Goal: Information Seeking & Learning: Learn about a topic

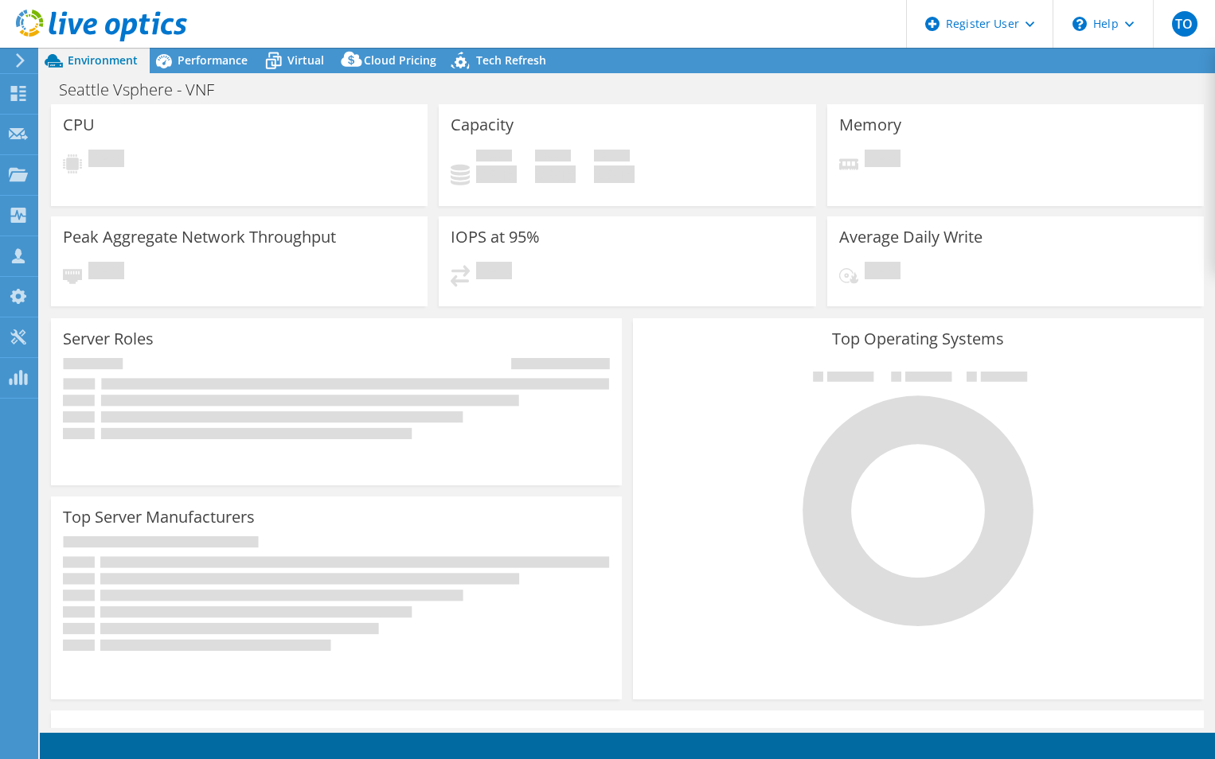
select select "USD"
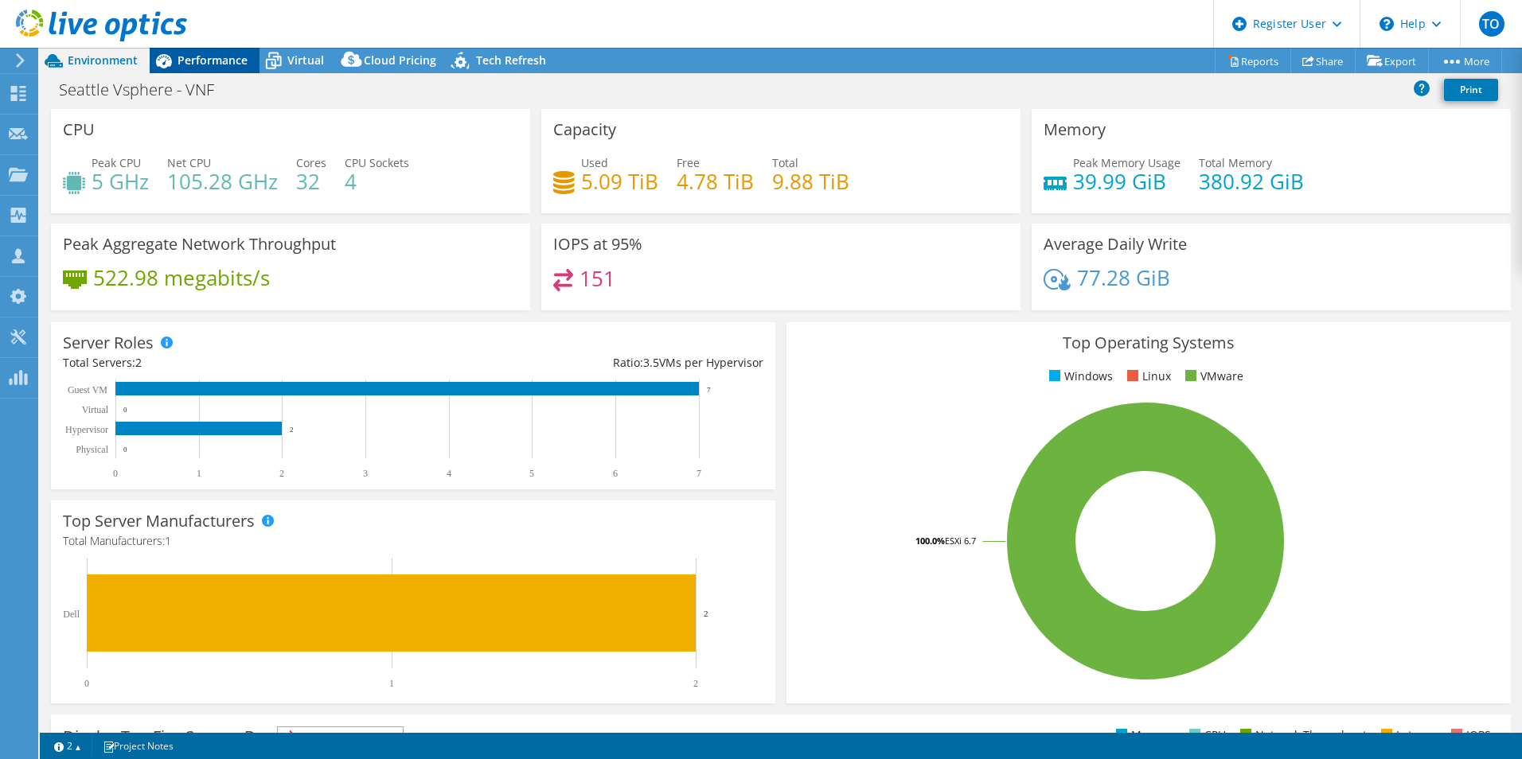
click at [226, 58] on span "Performance" at bounding box center [213, 60] width 70 height 15
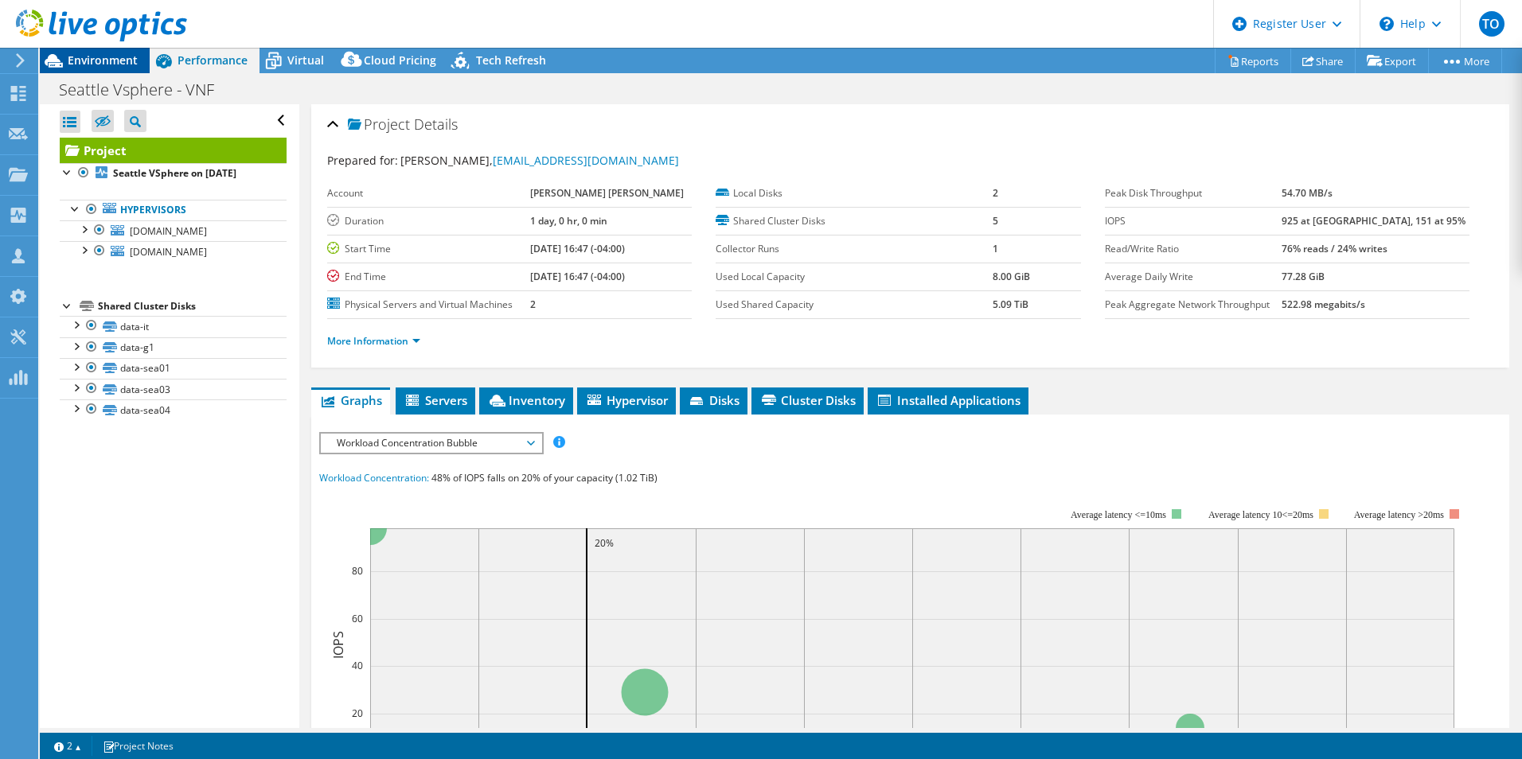
click at [121, 58] on span "Environment" at bounding box center [103, 60] width 70 height 15
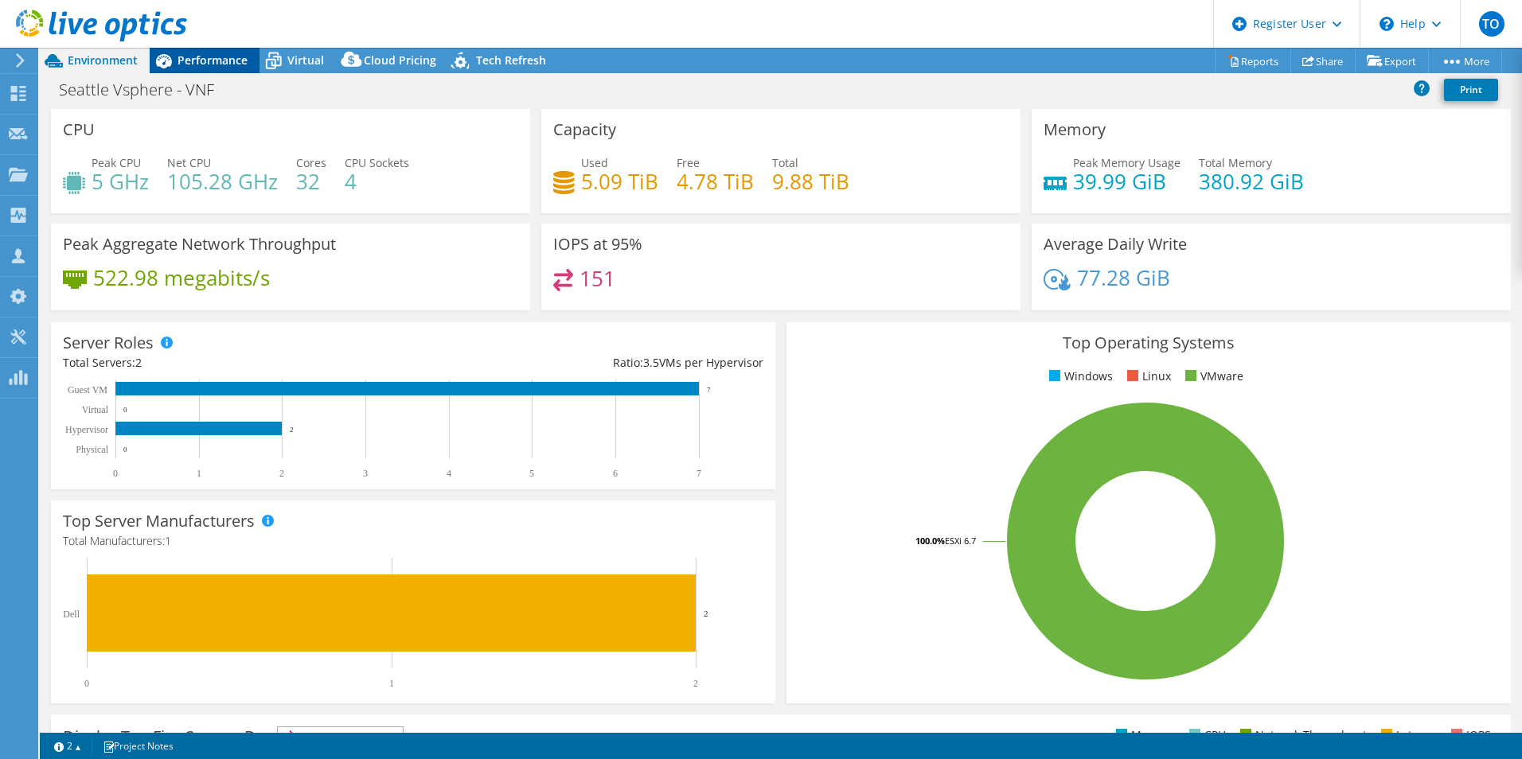
click at [220, 72] on div "Performance" at bounding box center [205, 60] width 110 height 25
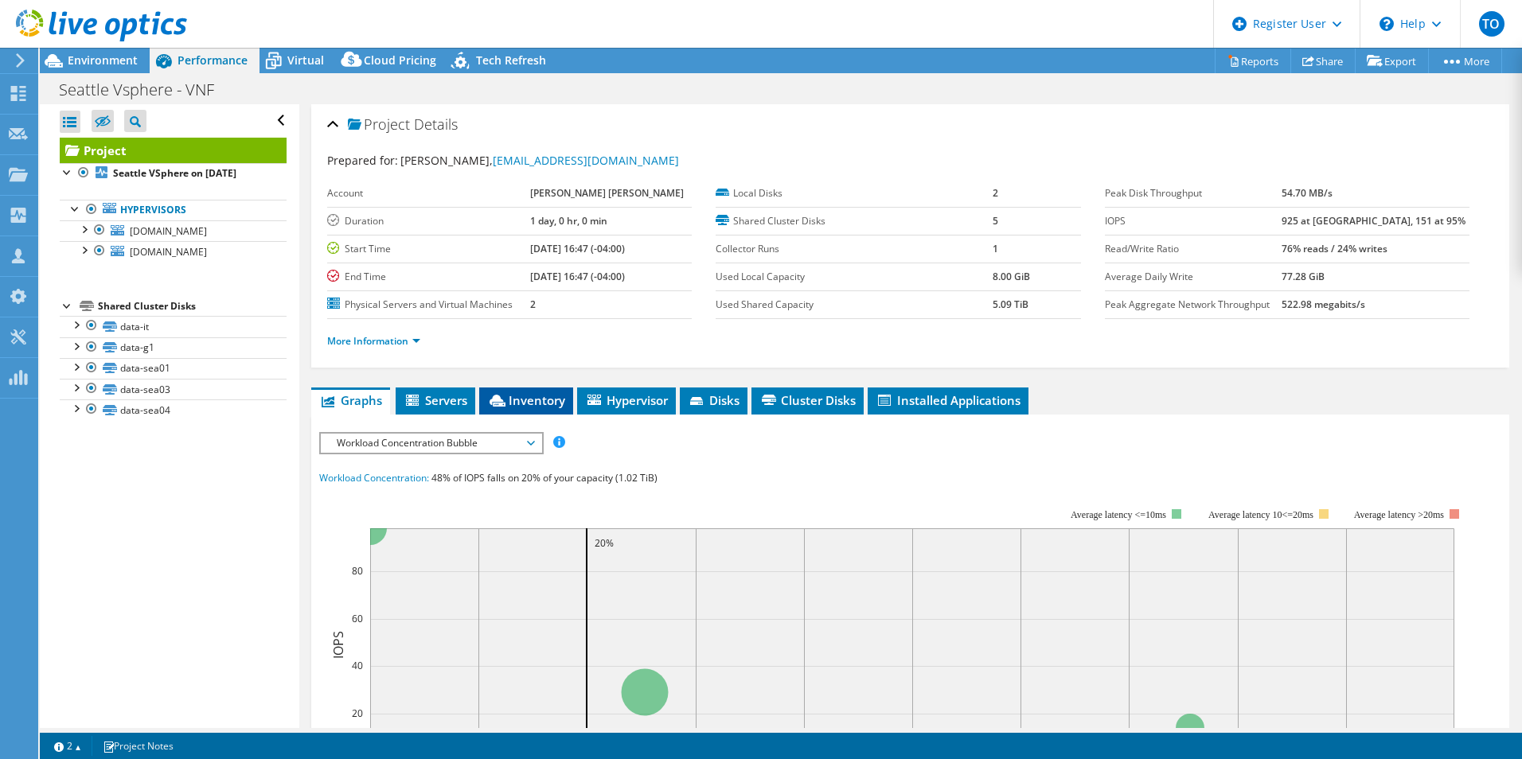
click at [546, 404] on span "Inventory" at bounding box center [526, 400] width 78 height 16
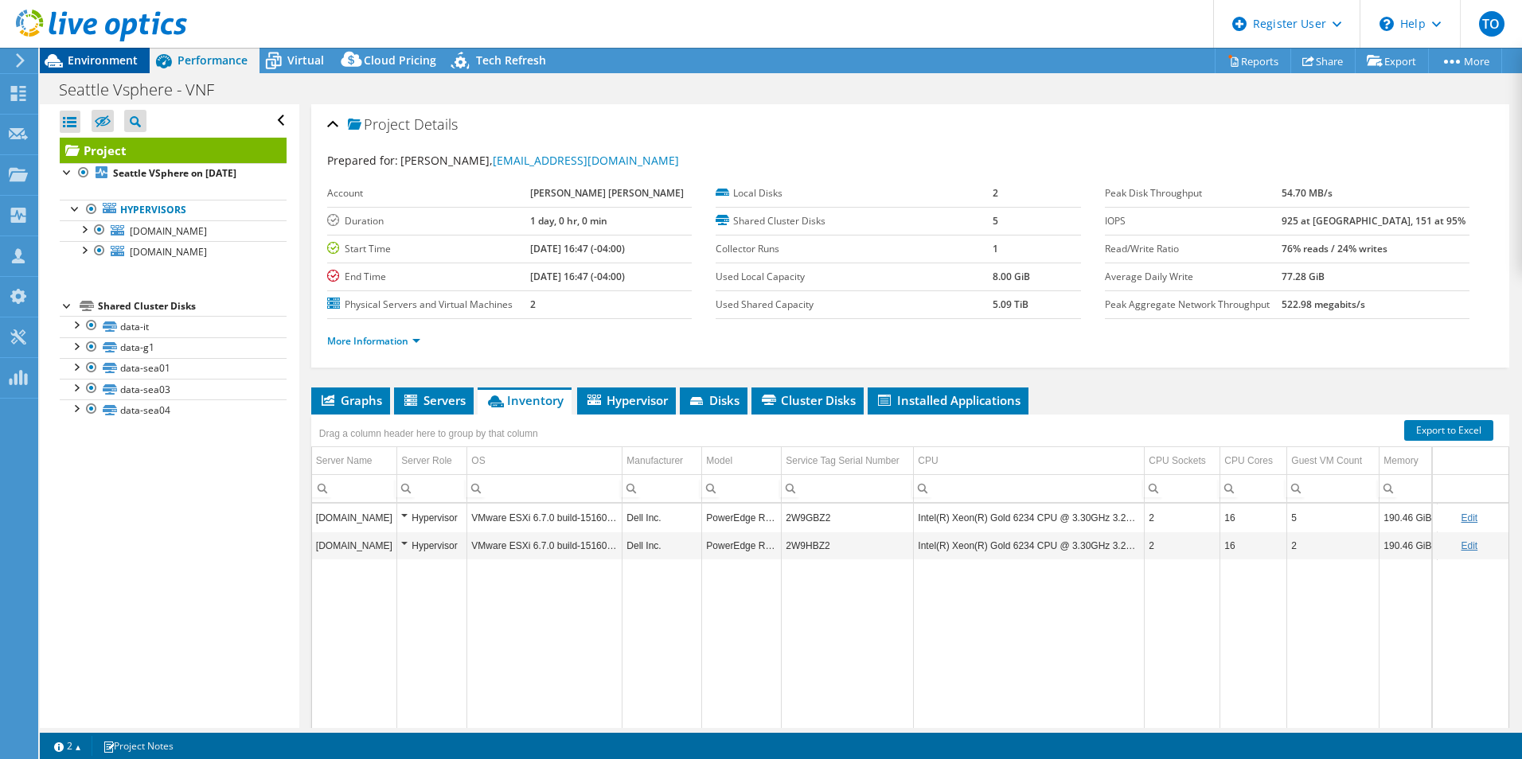
click at [96, 54] on span "Environment" at bounding box center [103, 60] width 70 height 15
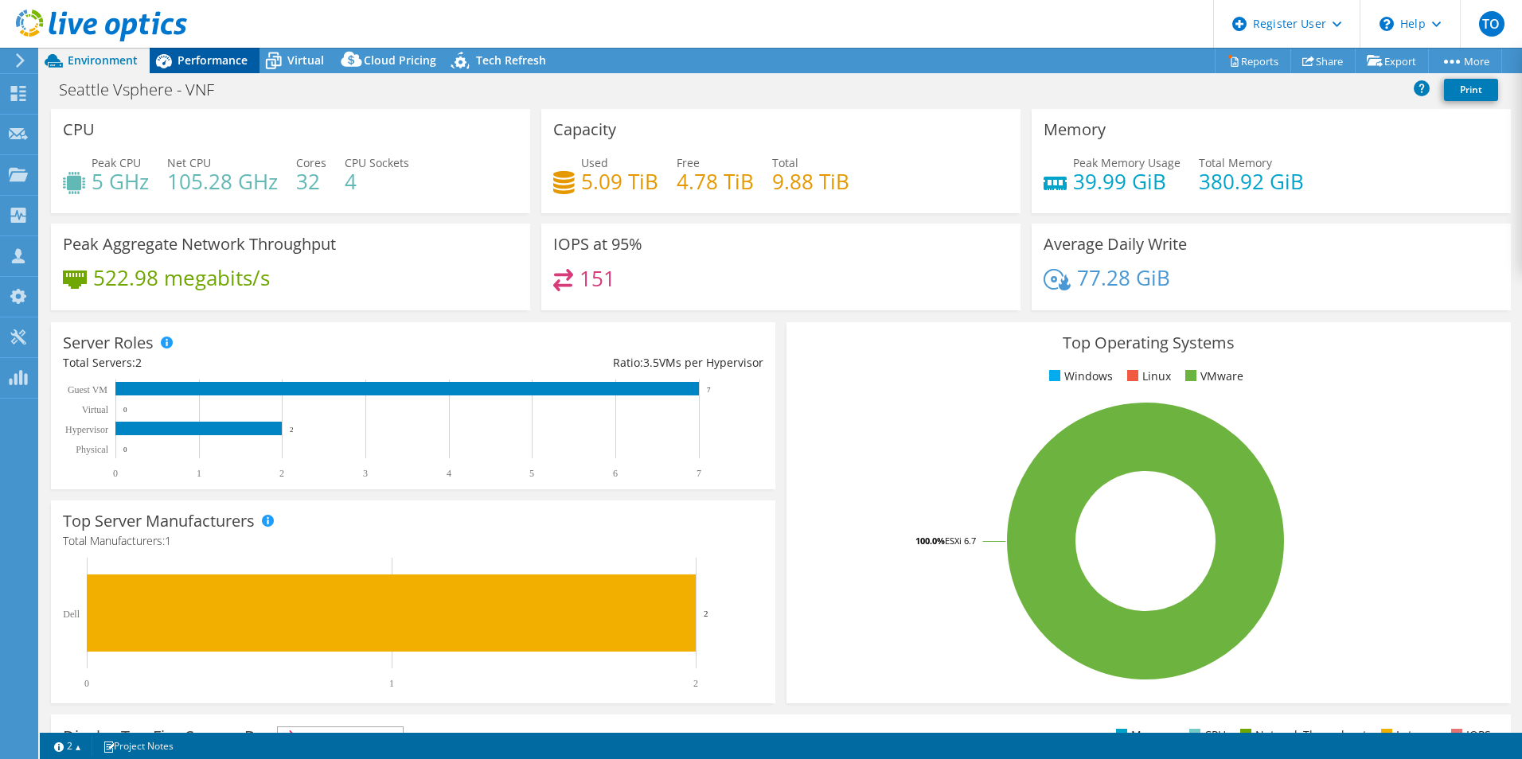
click at [216, 53] on span "Performance" at bounding box center [213, 60] width 70 height 15
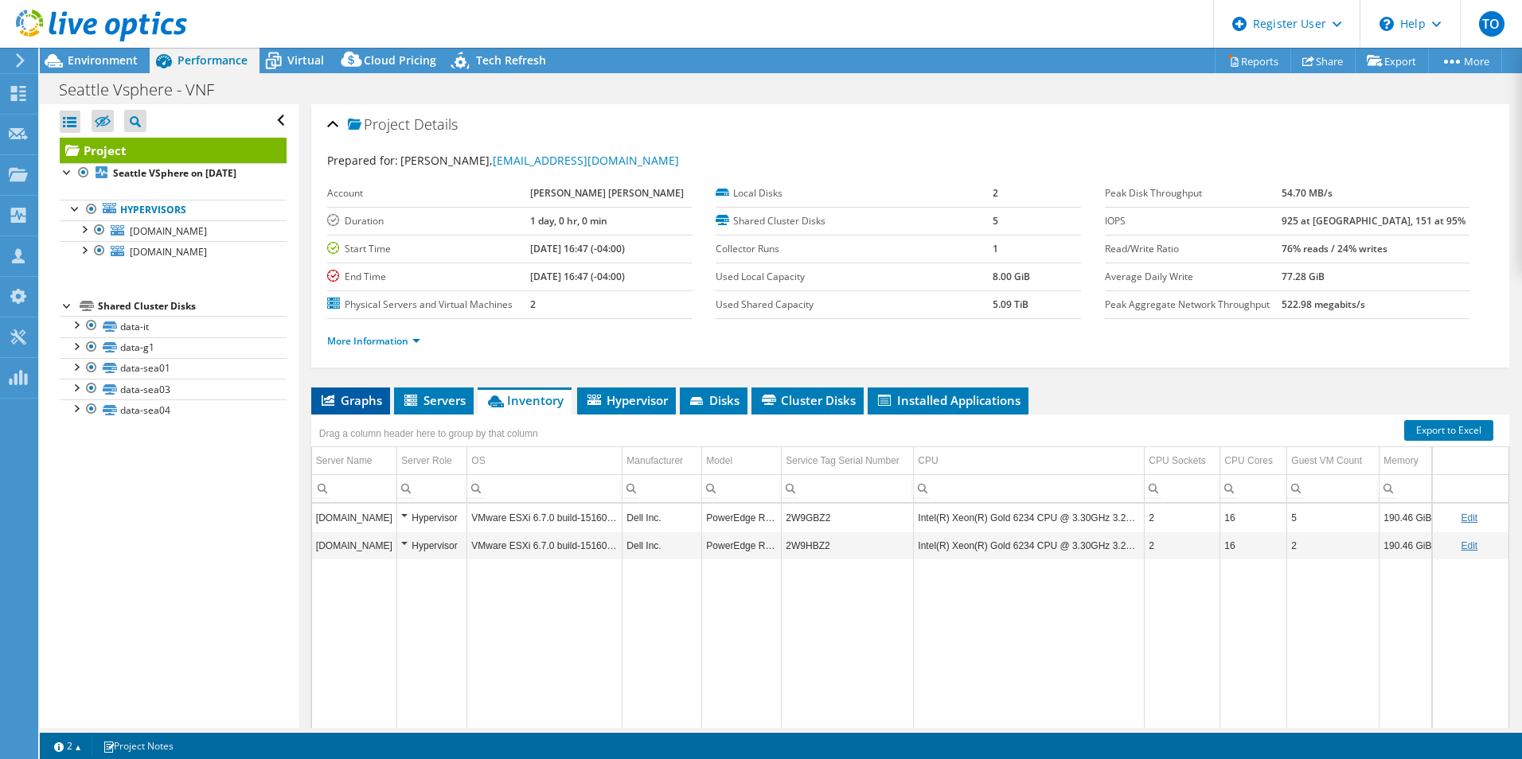
click at [353, 402] on span "Graphs" at bounding box center [350, 400] width 63 height 16
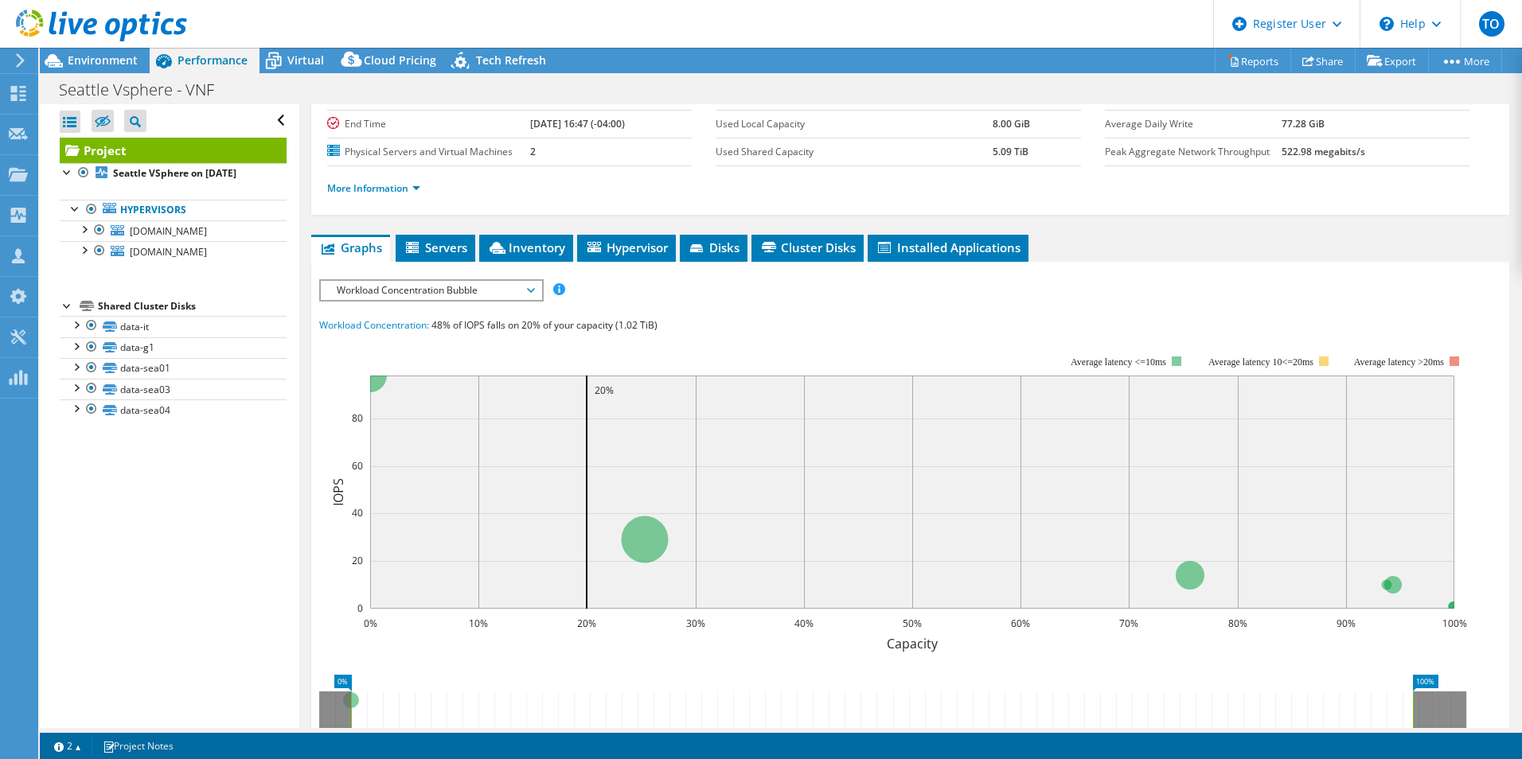
scroll to position [159, 0]
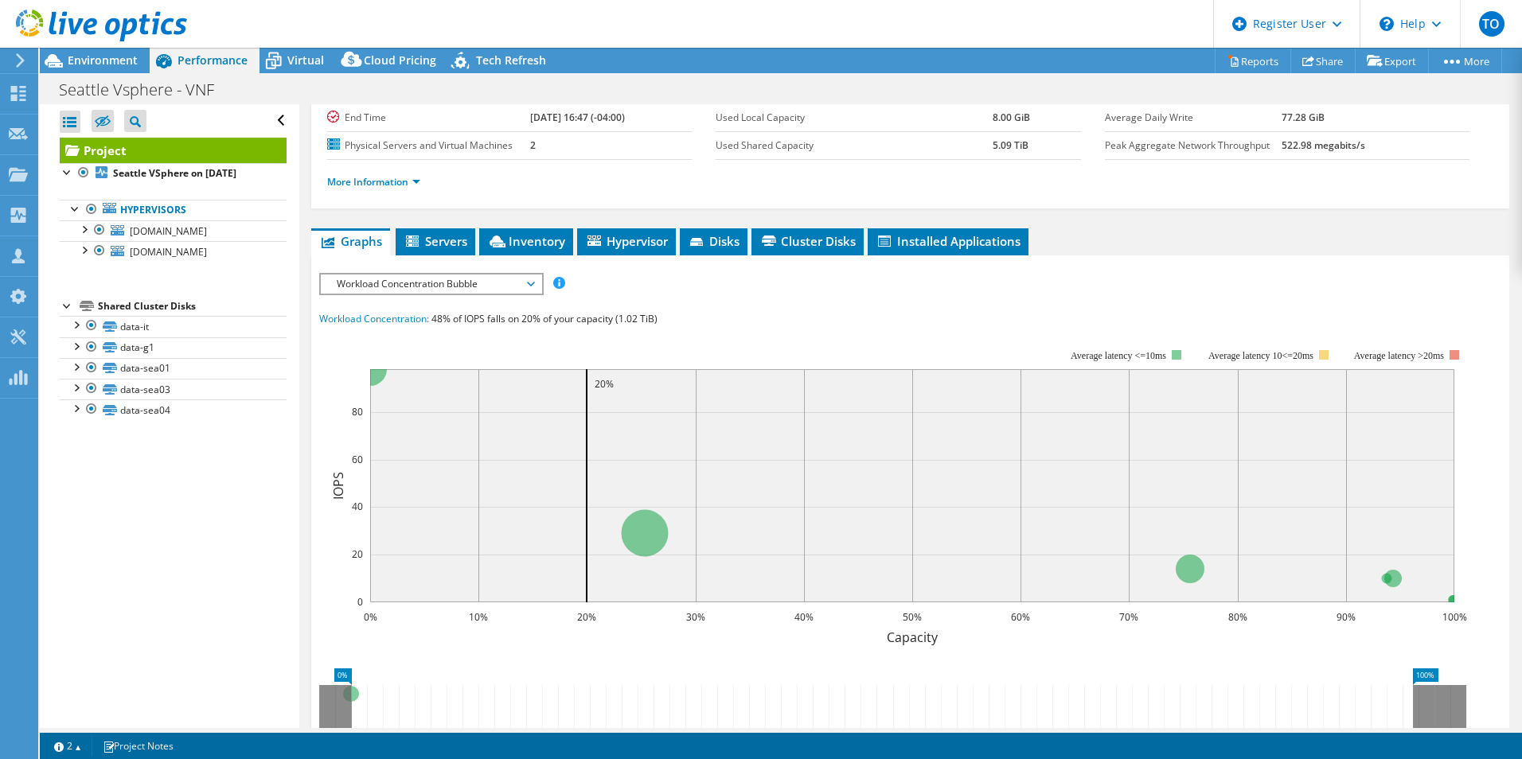
click at [425, 283] on span "Workload Concentration Bubble" at bounding box center [431, 284] width 205 height 19
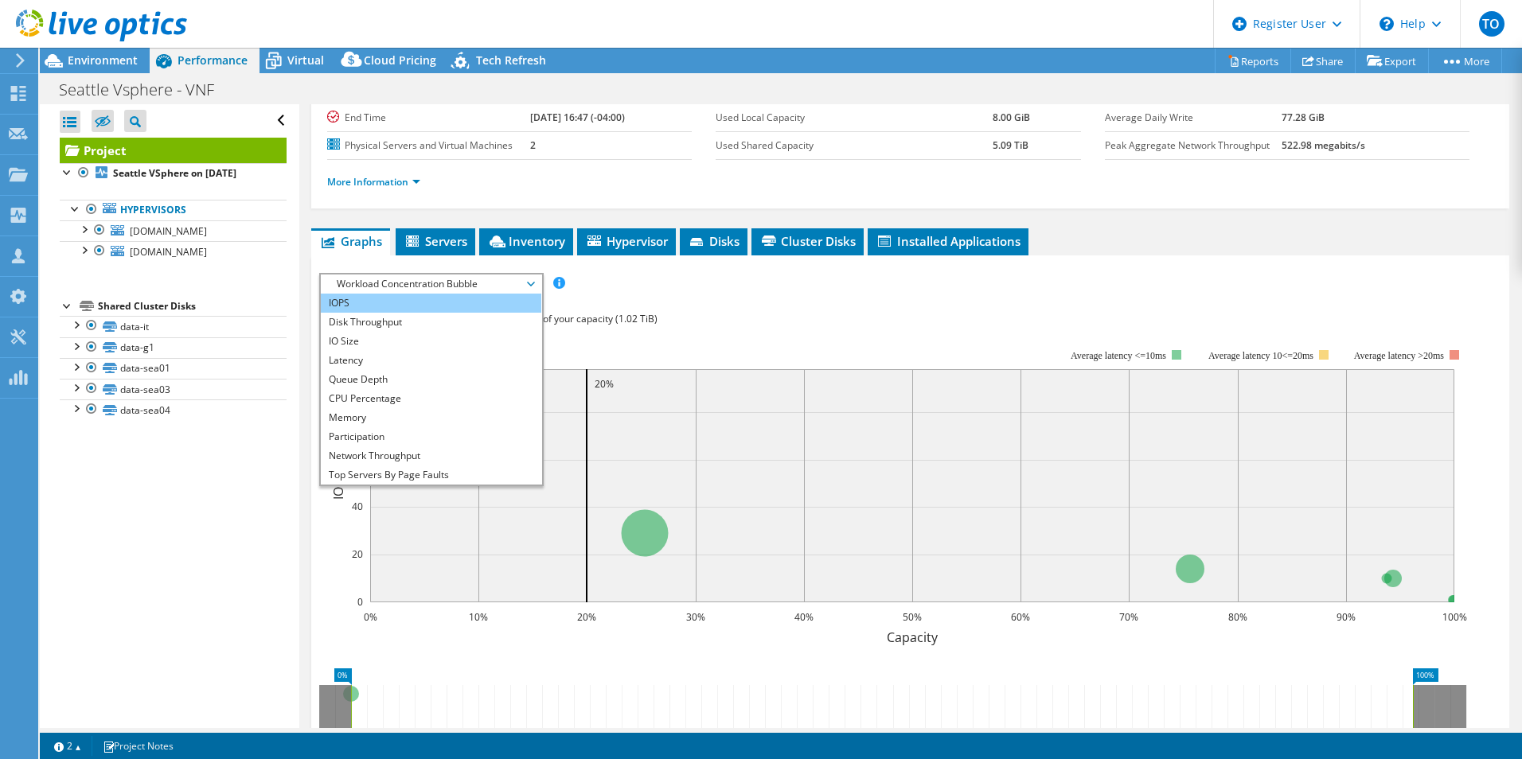
click at [441, 298] on li "IOPS" at bounding box center [431, 303] width 220 height 19
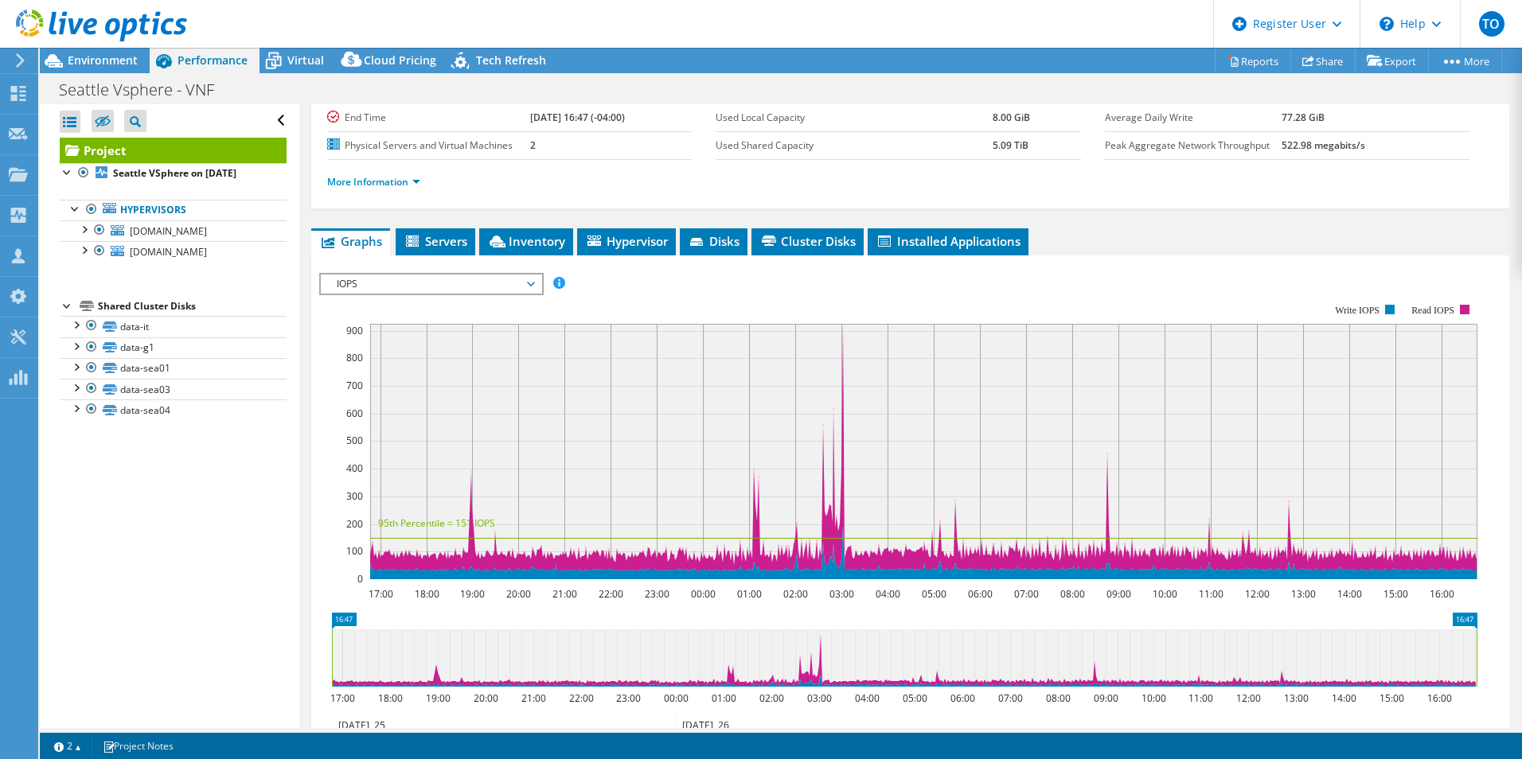
click at [413, 284] on span "IOPS" at bounding box center [431, 284] width 205 height 19
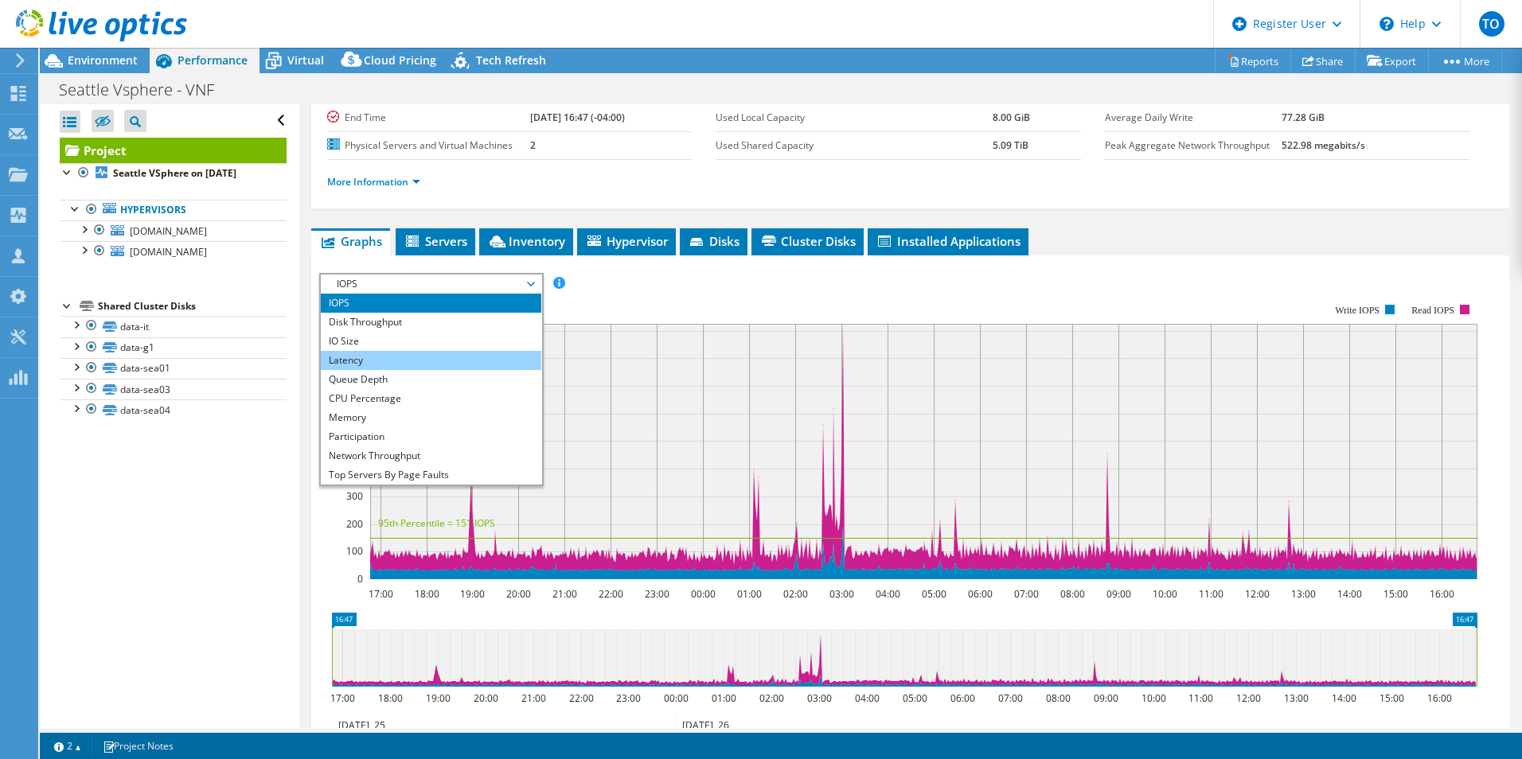
click at [406, 362] on li "Latency" at bounding box center [431, 360] width 220 height 19
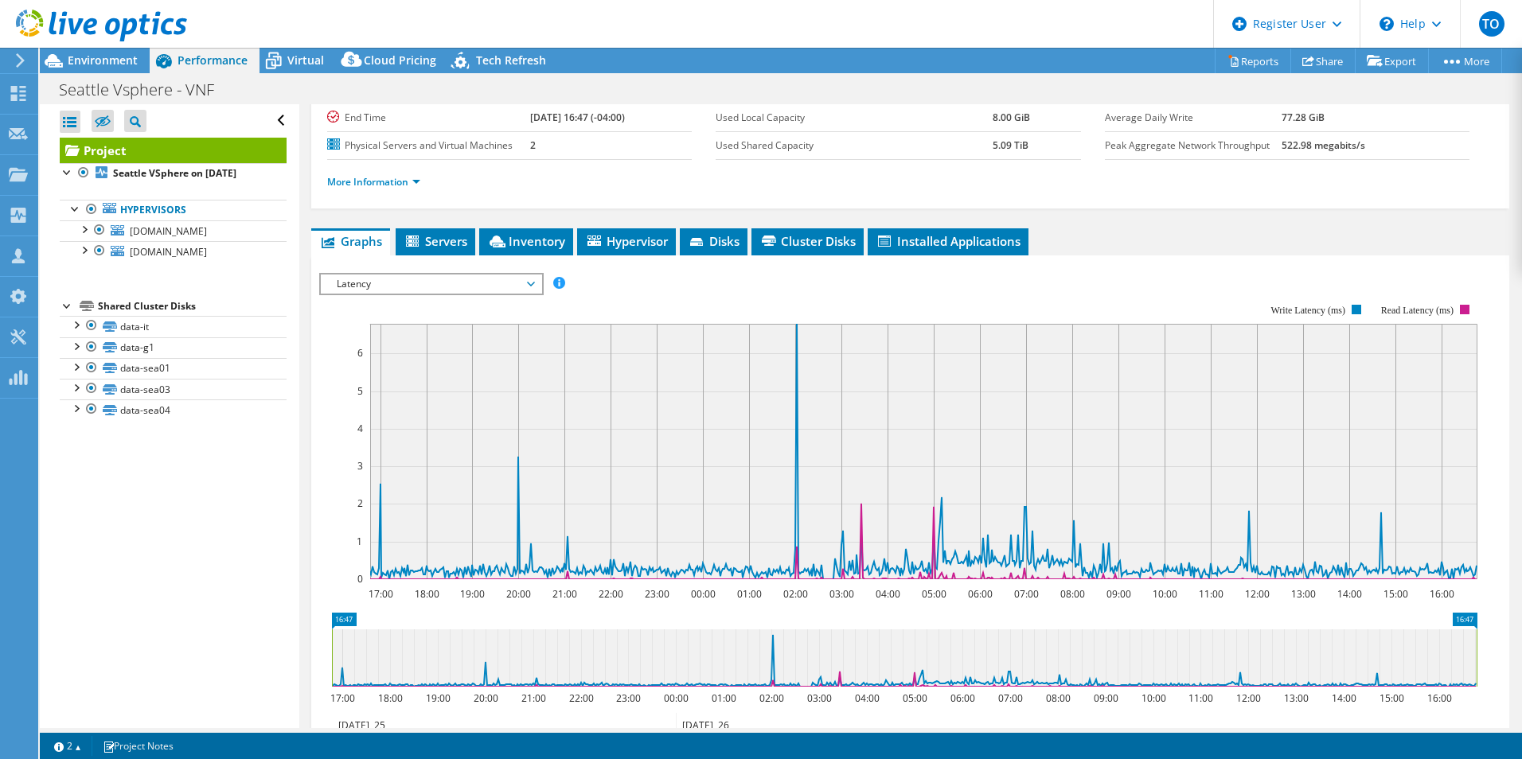
click at [466, 277] on span "Latency" at bounding box center [431, 284] width 205 height 19
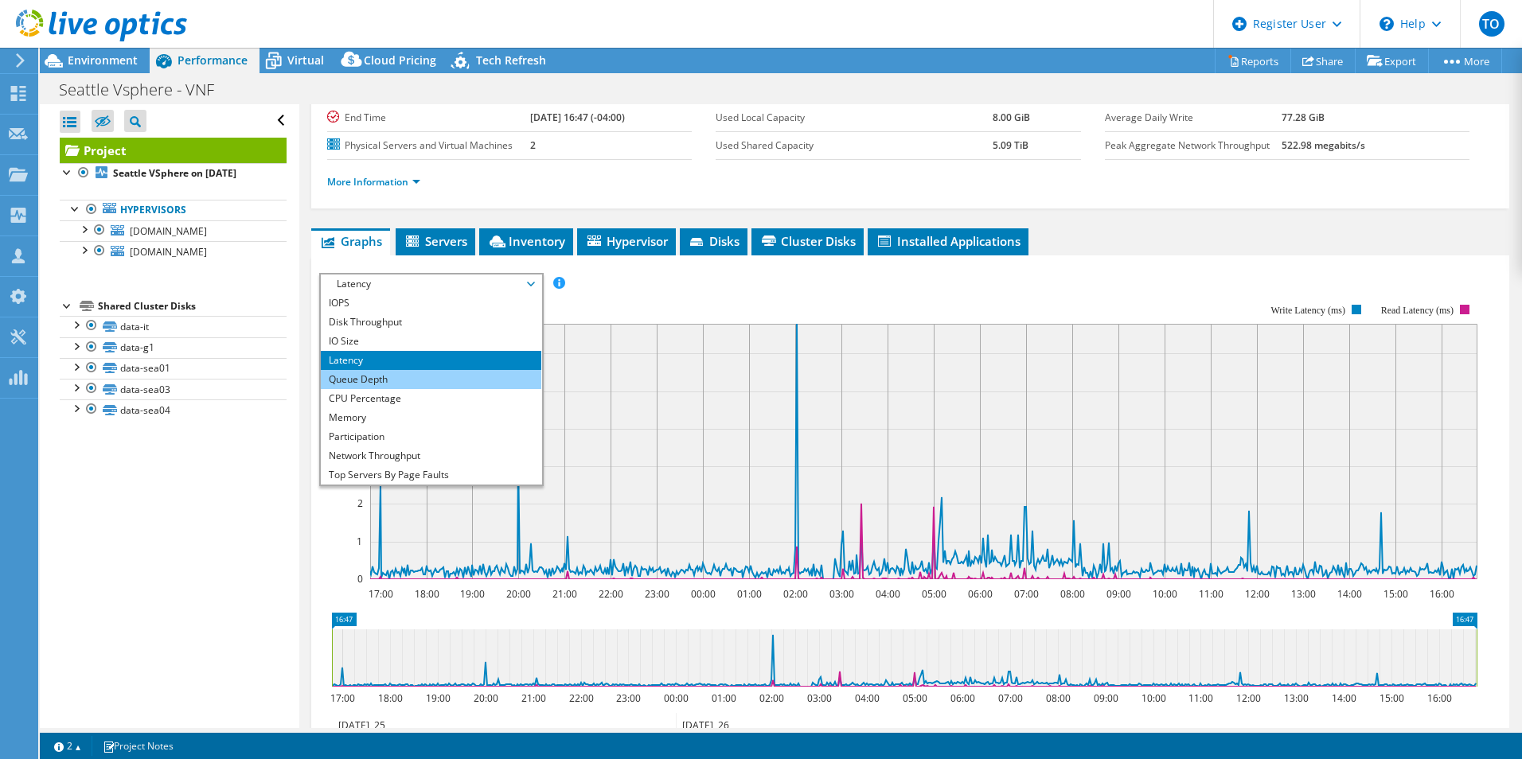
click at [427, 388] on li "Queue Depth" at bounding box center [431, 379] width 220 height 19
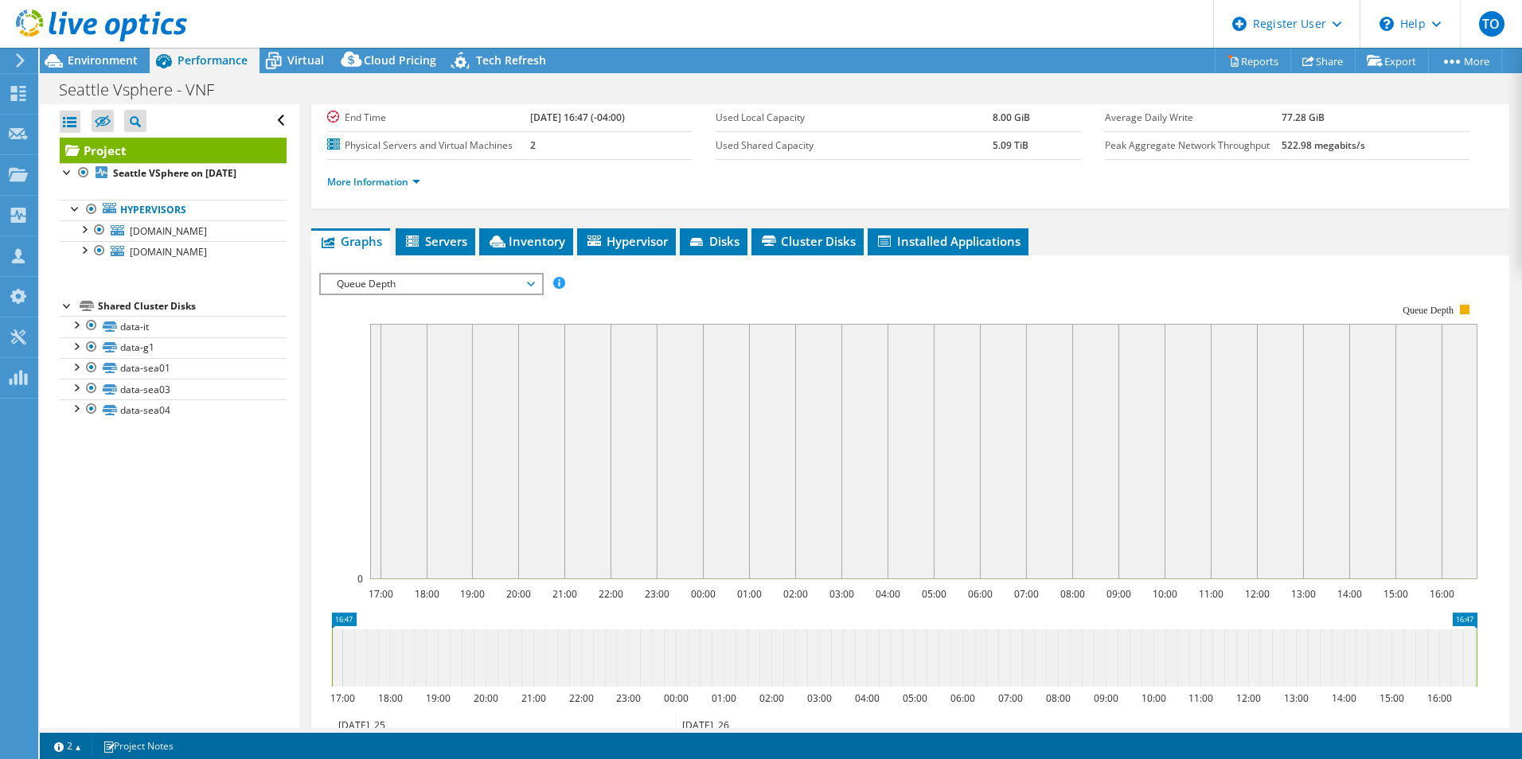
click at [529, 289] on span "Queue Depth" at bounding box center [431, 284] width 205 height 19
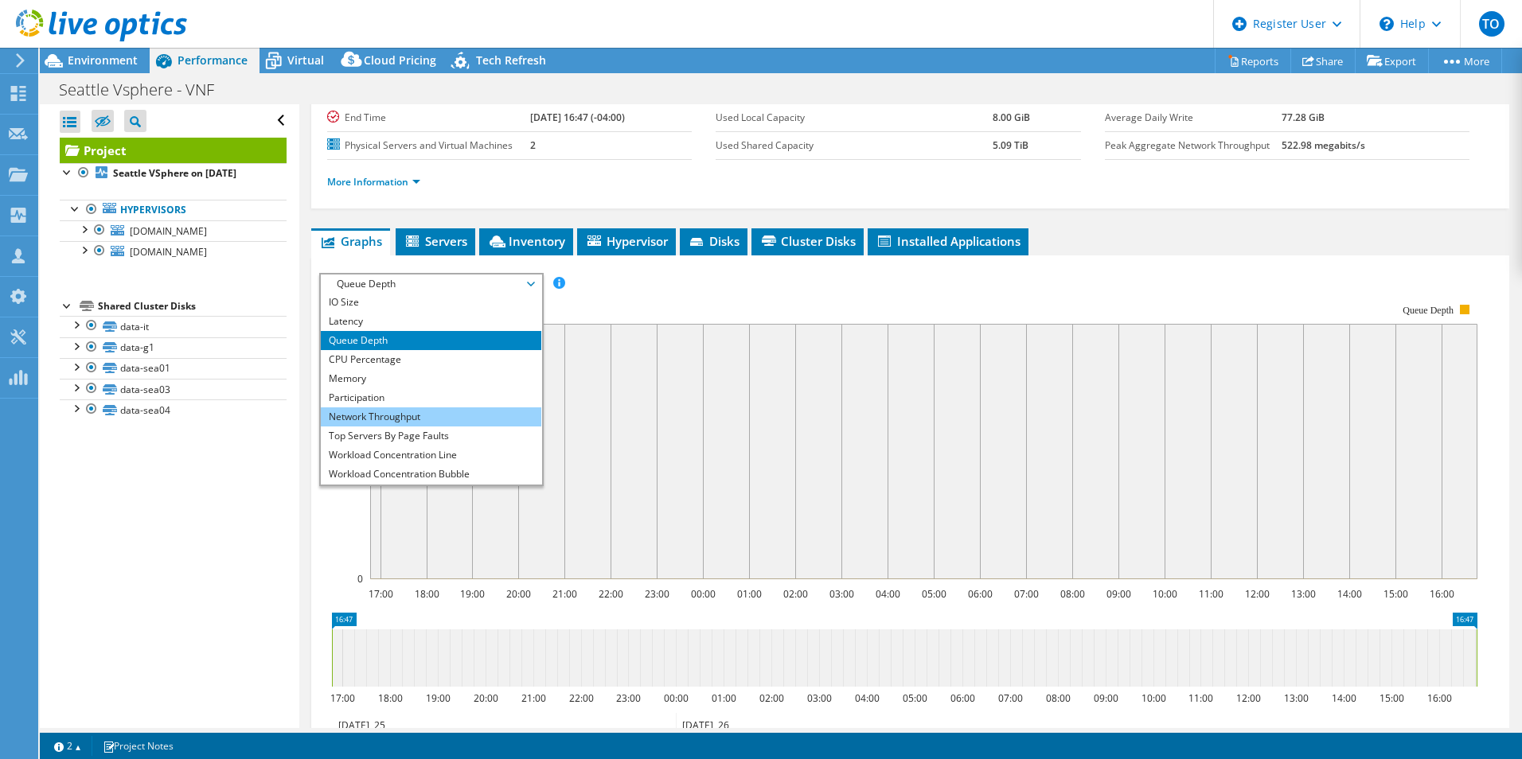
scroll to position [57, 0]
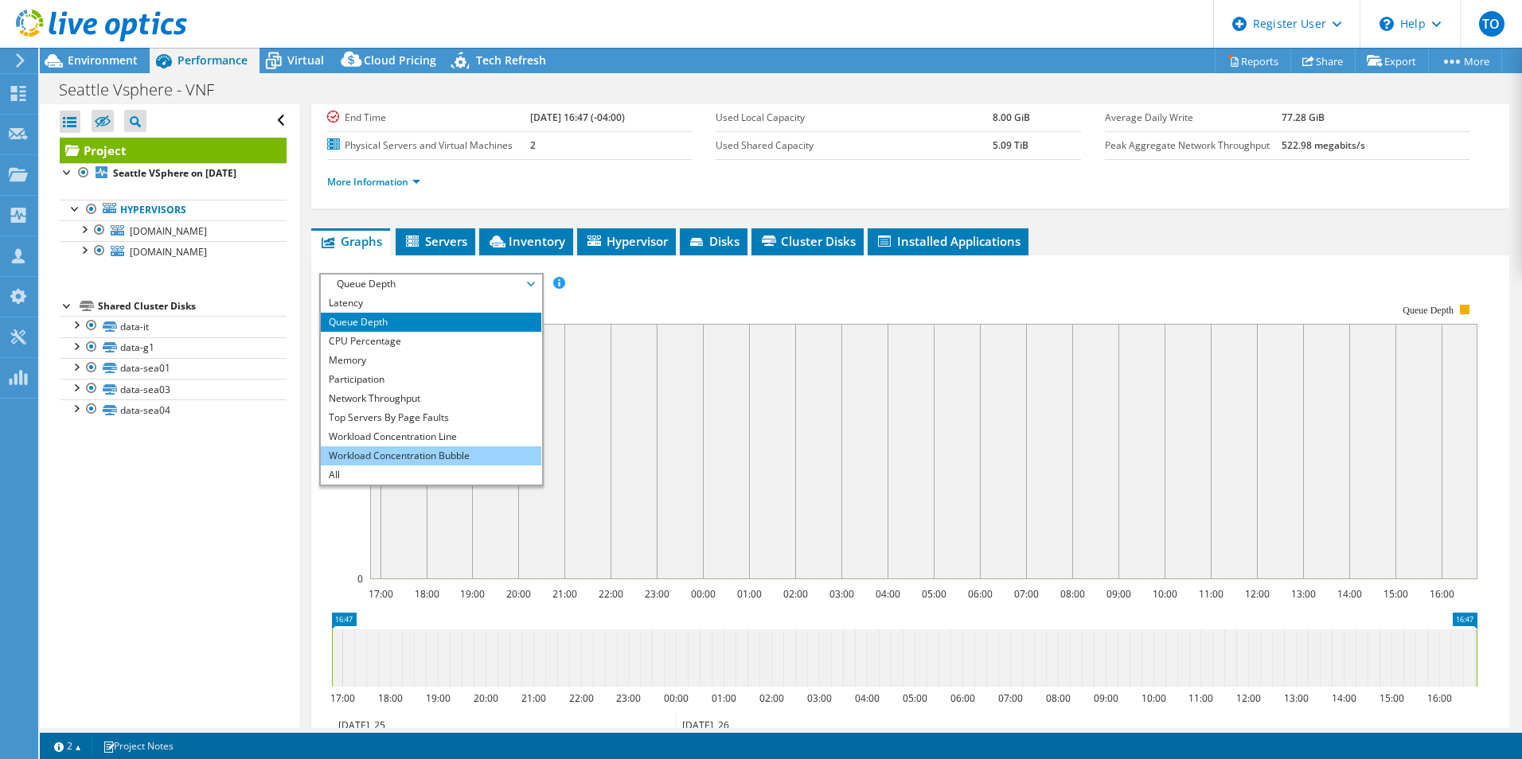
click at [495, 448] on li "Workload Concentration Bubble" at bounding box center [431, 456] width 220 height 19
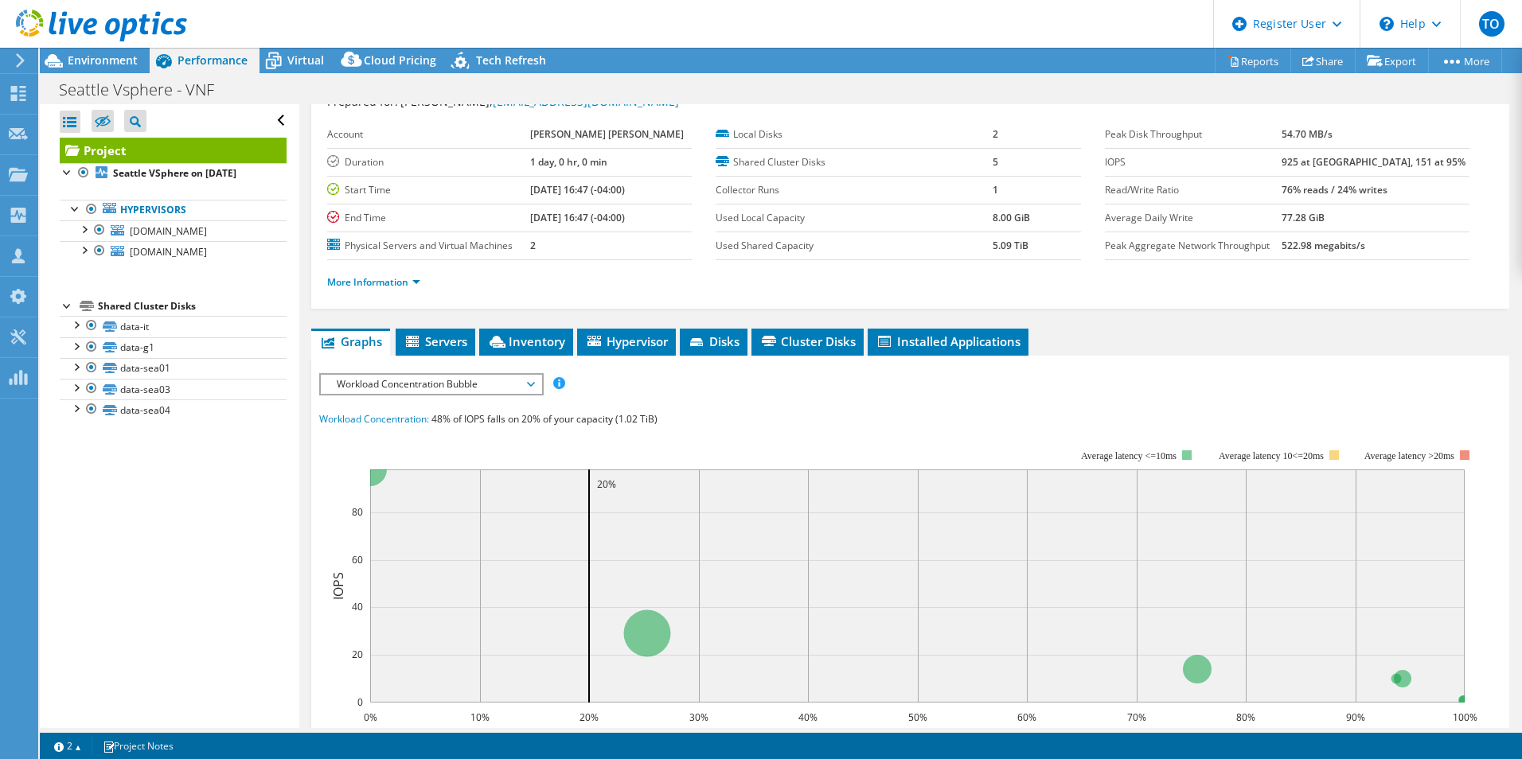
scroll to position [0, 0]
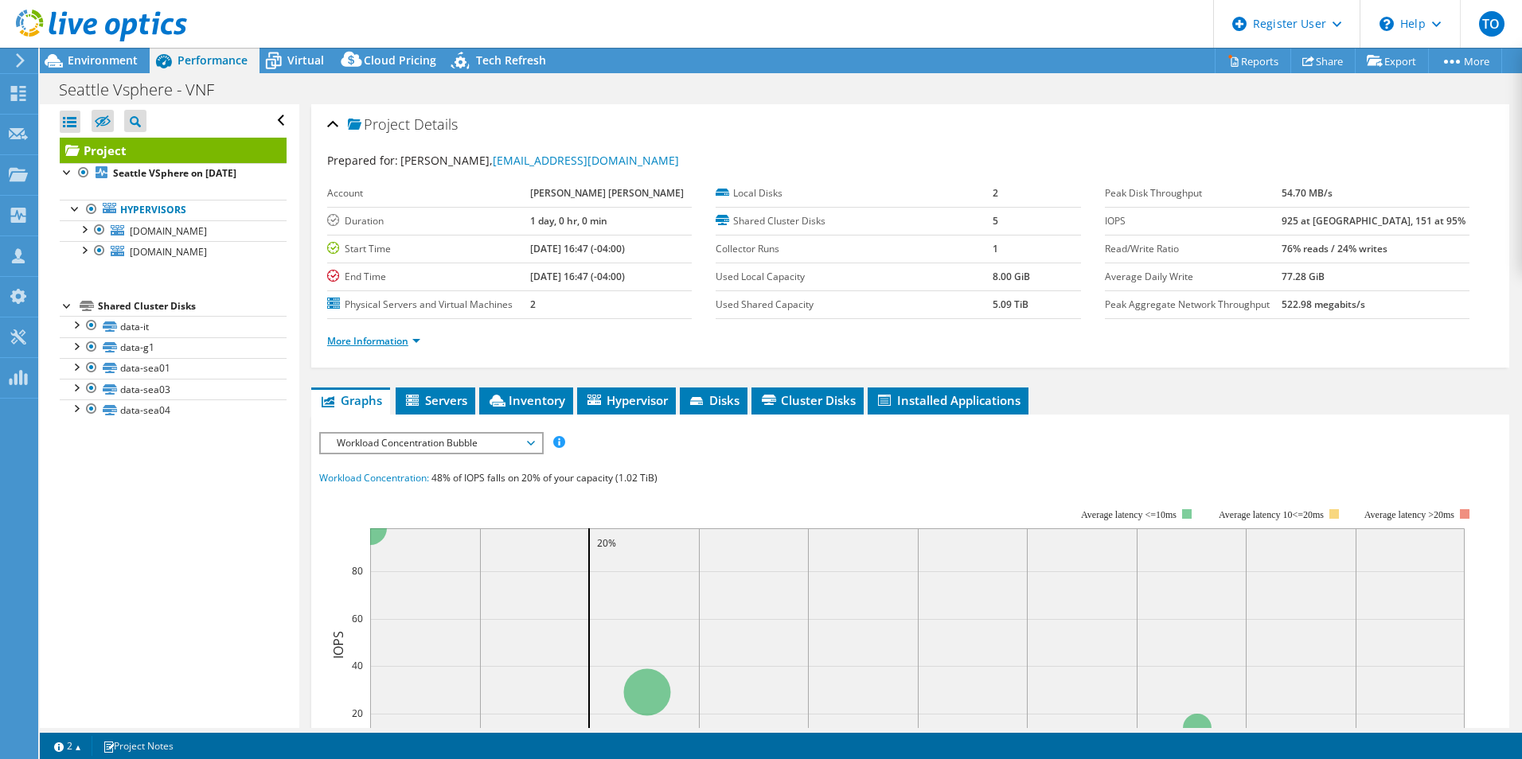
click at [375, 335] on link "More Information" at bounding box center [373, 341] width 93 height 14
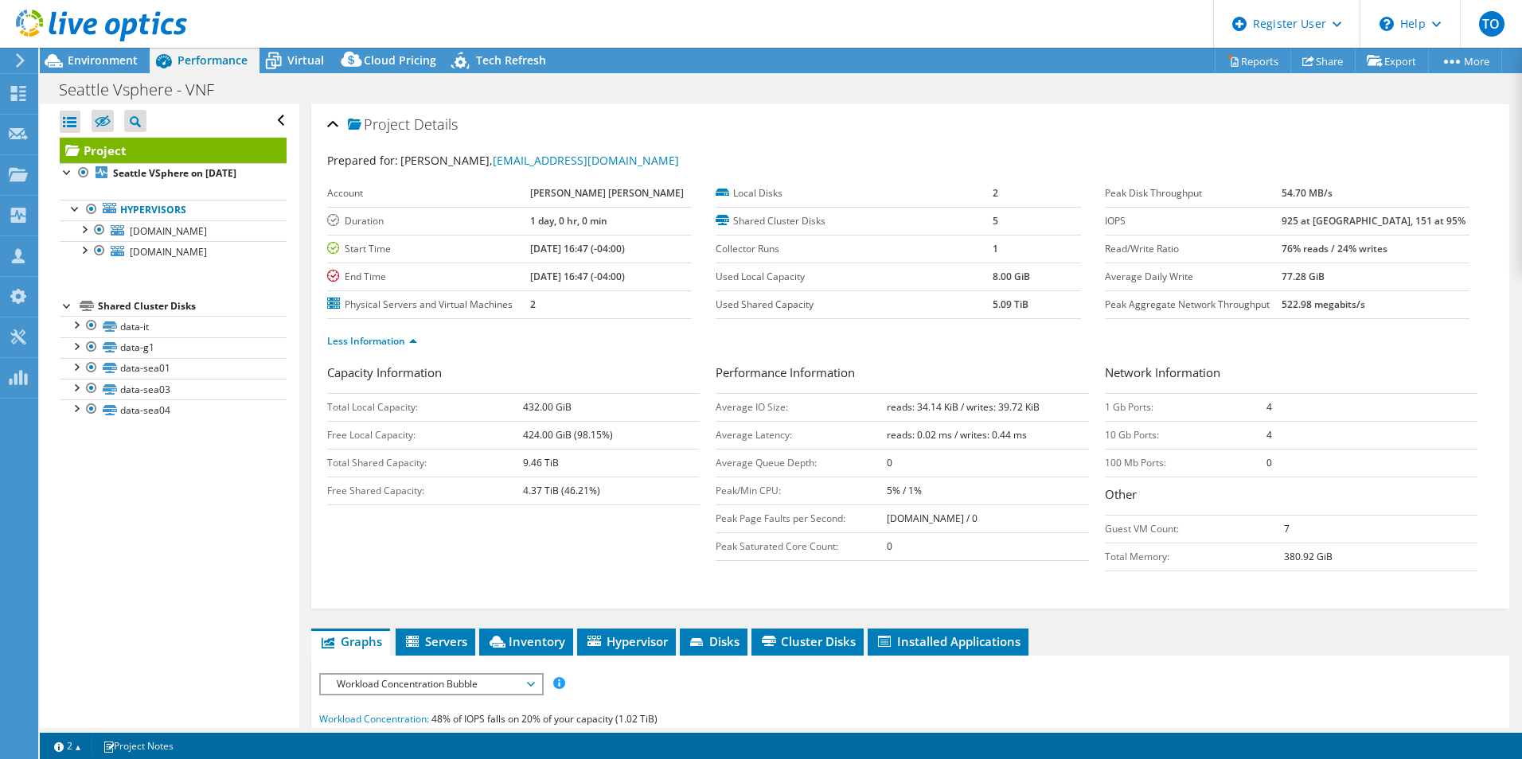
drag, startPoint x: 867, startPoint y: 401, endPoint x: 1040, endPoint y: 404, distance: 173.5
click at [1040, 404] on tr "Average IO Size: reads: 34.14 KiB / writes: 39.72 KiB" at bounding box center [902, 407] width 373 height 28
click at [1036, 406] on td "reads: 34.14 KiB / writes: 39.72 KiB" at bounding box center [987, 407] width 201 height 28
click at [378, 334] on link "Less Information" at bounding box center [372, 341] width 90 height 14
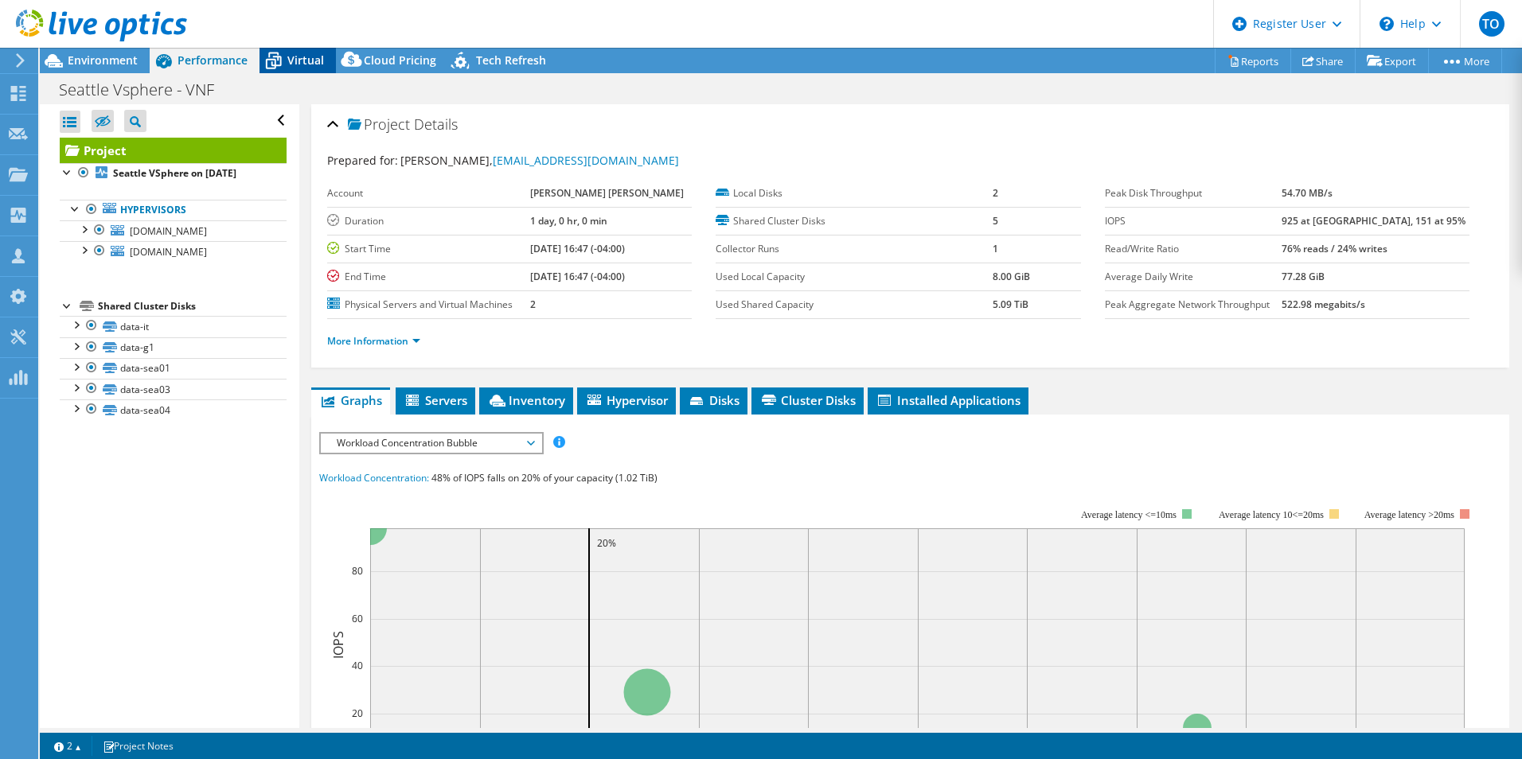
click at [301, 71] on div "Virtual" at bounding box center [297, 60] width 76 height 25
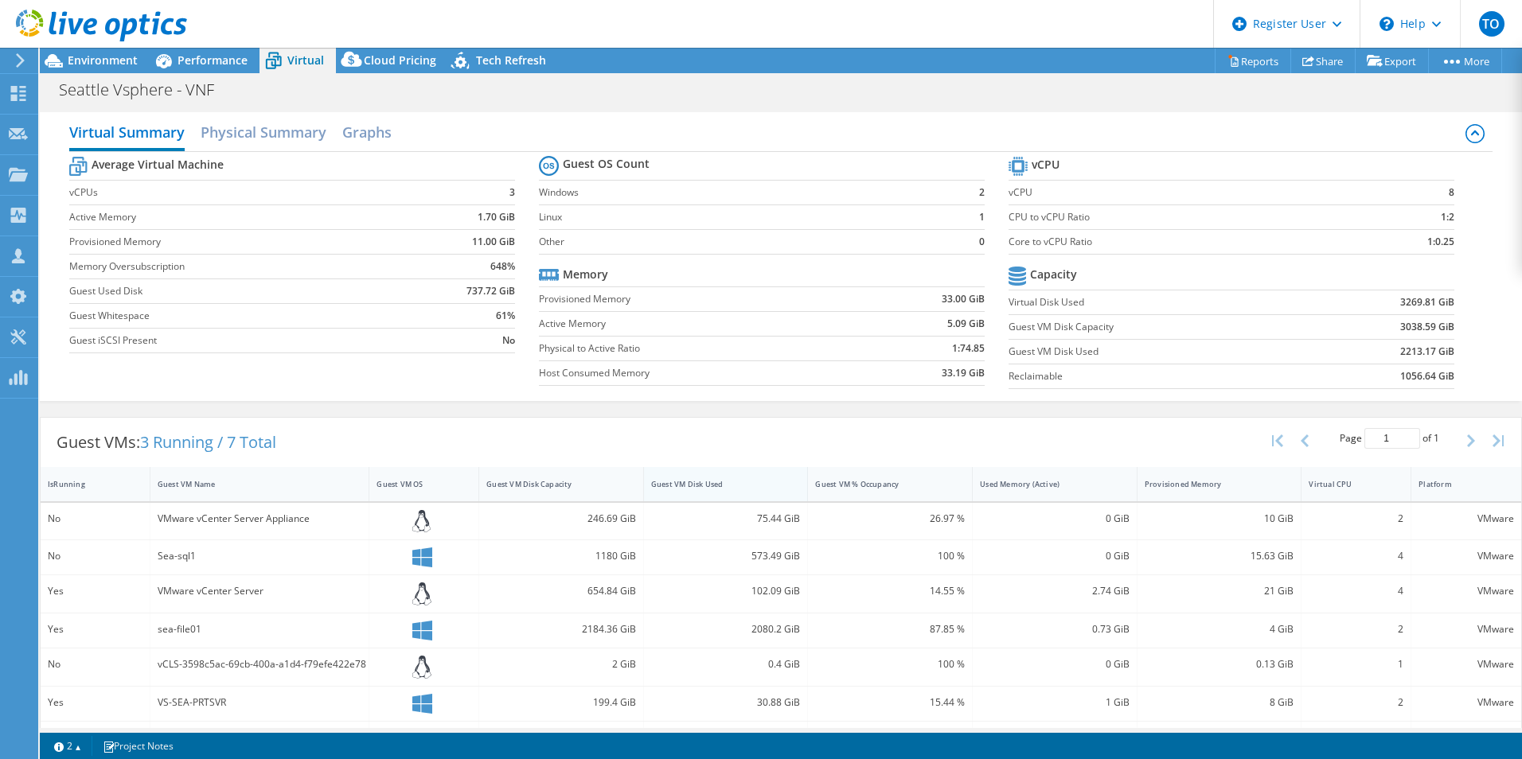
click at [716, 482] on div "Guest VM Disk Used" at bounding box center [716, 484] width 131 height 10
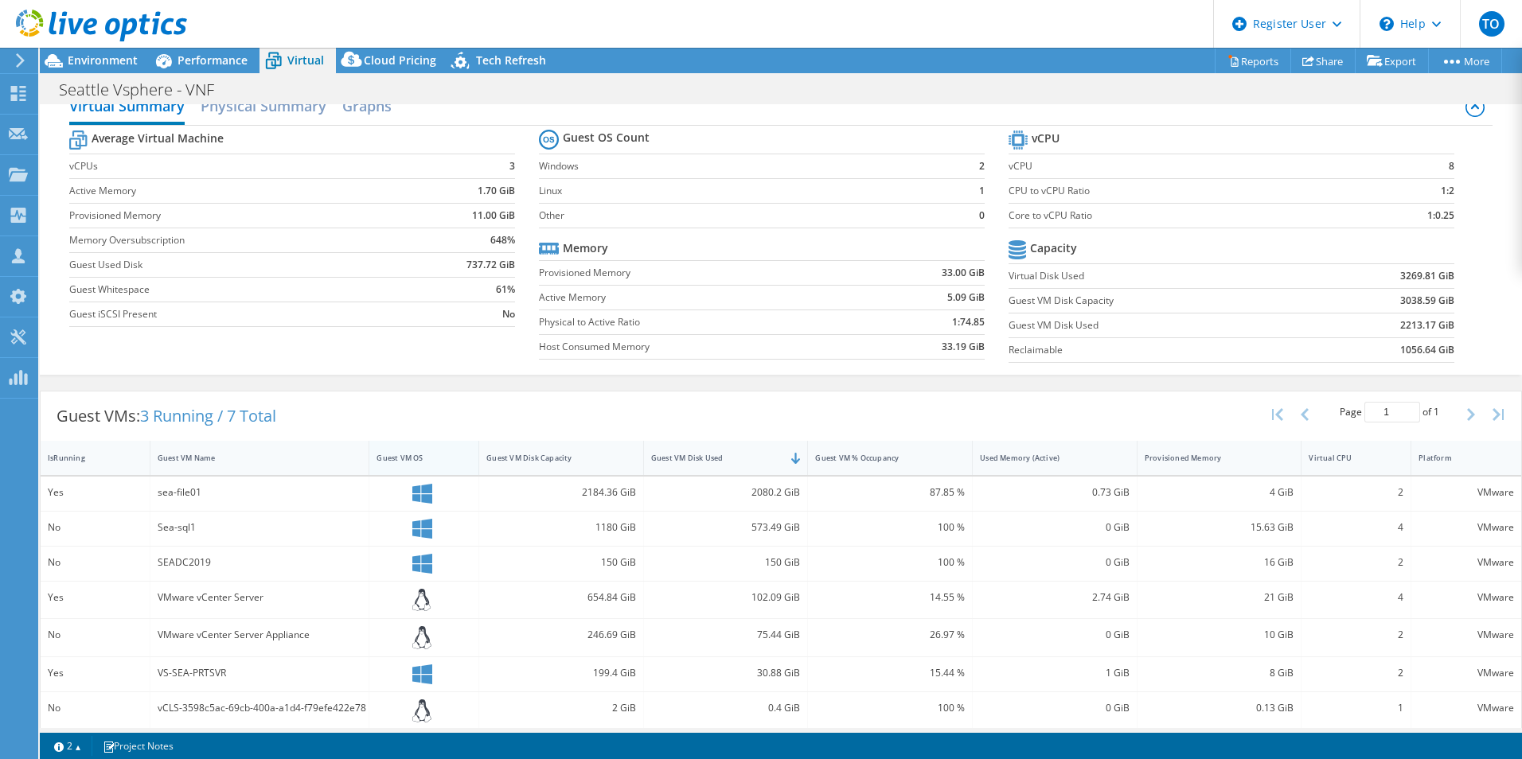
scroll to position [37, 0]
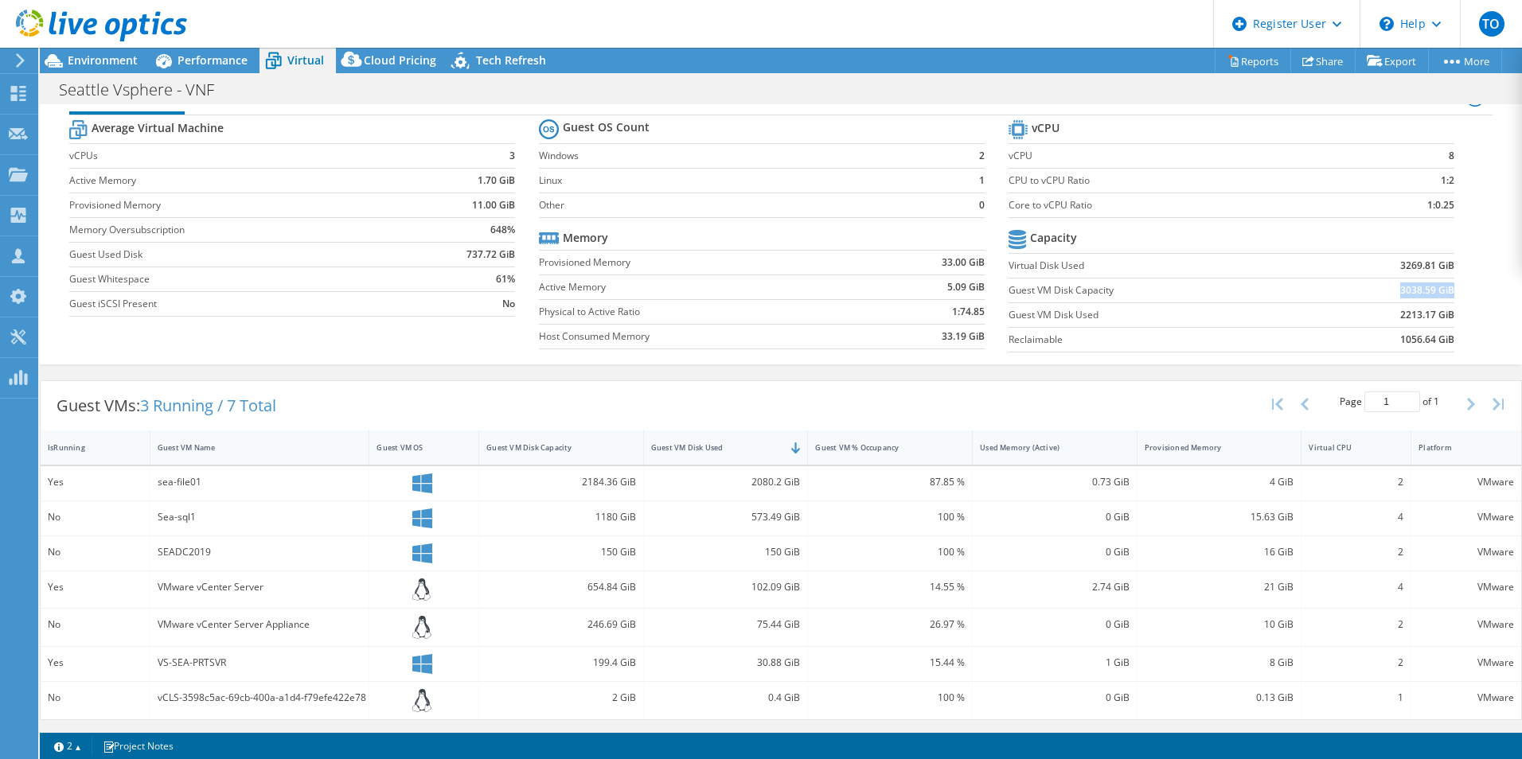
drag, startPoint x: 1379, startPoint y: 288, endPoint x: 1442, endPoint y: 286, distance: 62.9
click at [1214, 286] on td "3038.59 GiB" at bounding box center [1382, 290] width 144 height 25
drag, startPoint x: 1075, startPoint y: 311, endPoint x: 1114, endPoint y: 322, distance: 40.4
click at [1076, 311] on label "Guest VM Disk Used" at bounding box center [1159, 315] width 302 height 16
drag, startPoint x: 1094, startPoint y: 321, endPoint x: 1010, endPoint y: 325, distance: 83.7
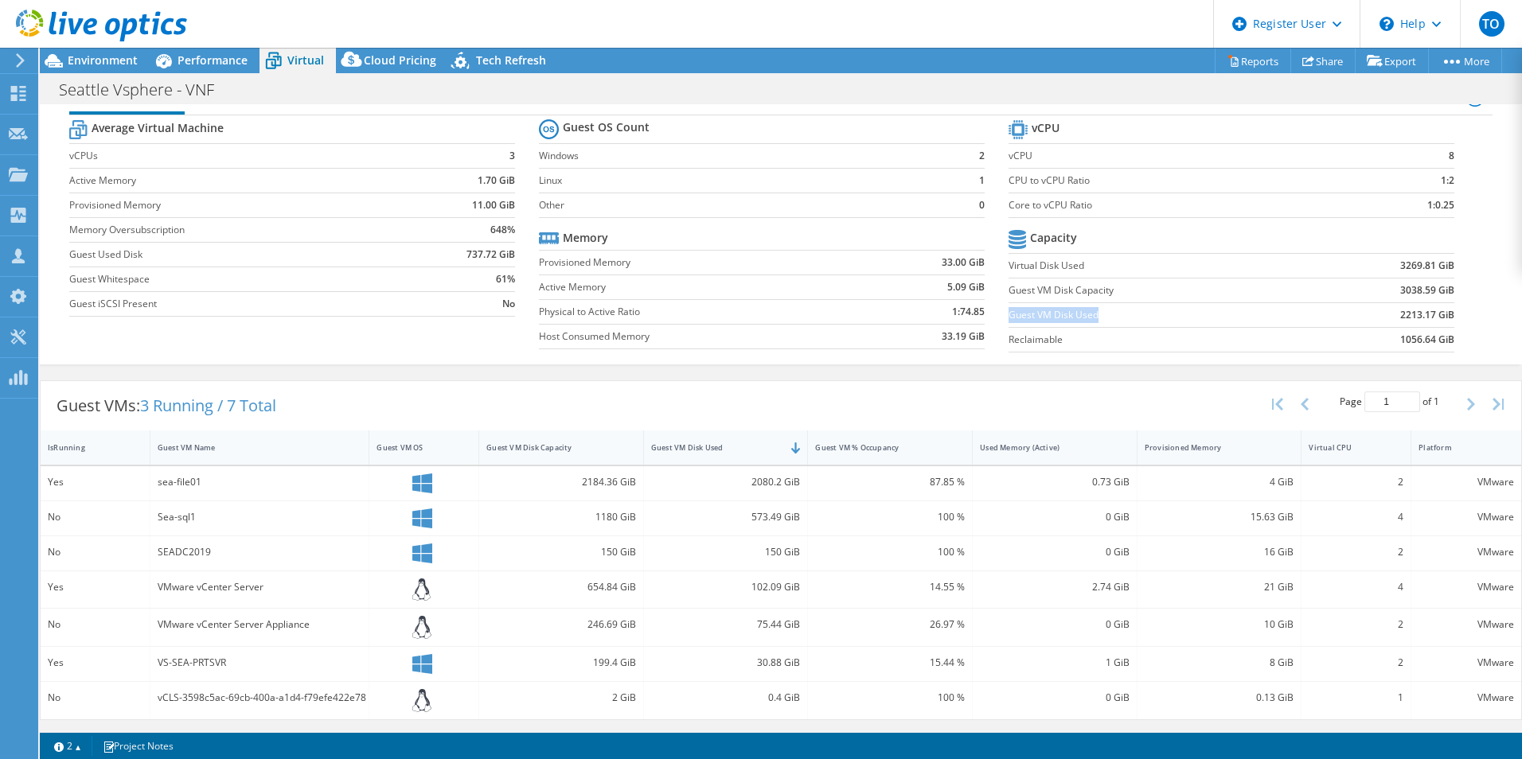
click at [1008, 322] on label "Guest VM Disk Used" at bounding box center [1159, 315] width 302 height 16
click at [1056, 350] on td "Reclaimable" at bounding box center [1159, 339] width 302 height 25
drag, startPoint x: 1386, startPoint y: 339, endPoint x: 1450, endPoint y: 342, distance: 64.6
click at [1214, 342] on section "vCPU vCPU 8 CPU to vCPU Ratio 1:2 Core to vCPU Ratio 1:0.25 Capacity Virtual Di…" at bounding box center [1243, 238] width 470 height 244
drag, startPoint x: 1450, startPoint y: 342, endPoint x: 1383, endPoint y: 334, distance: 67.3
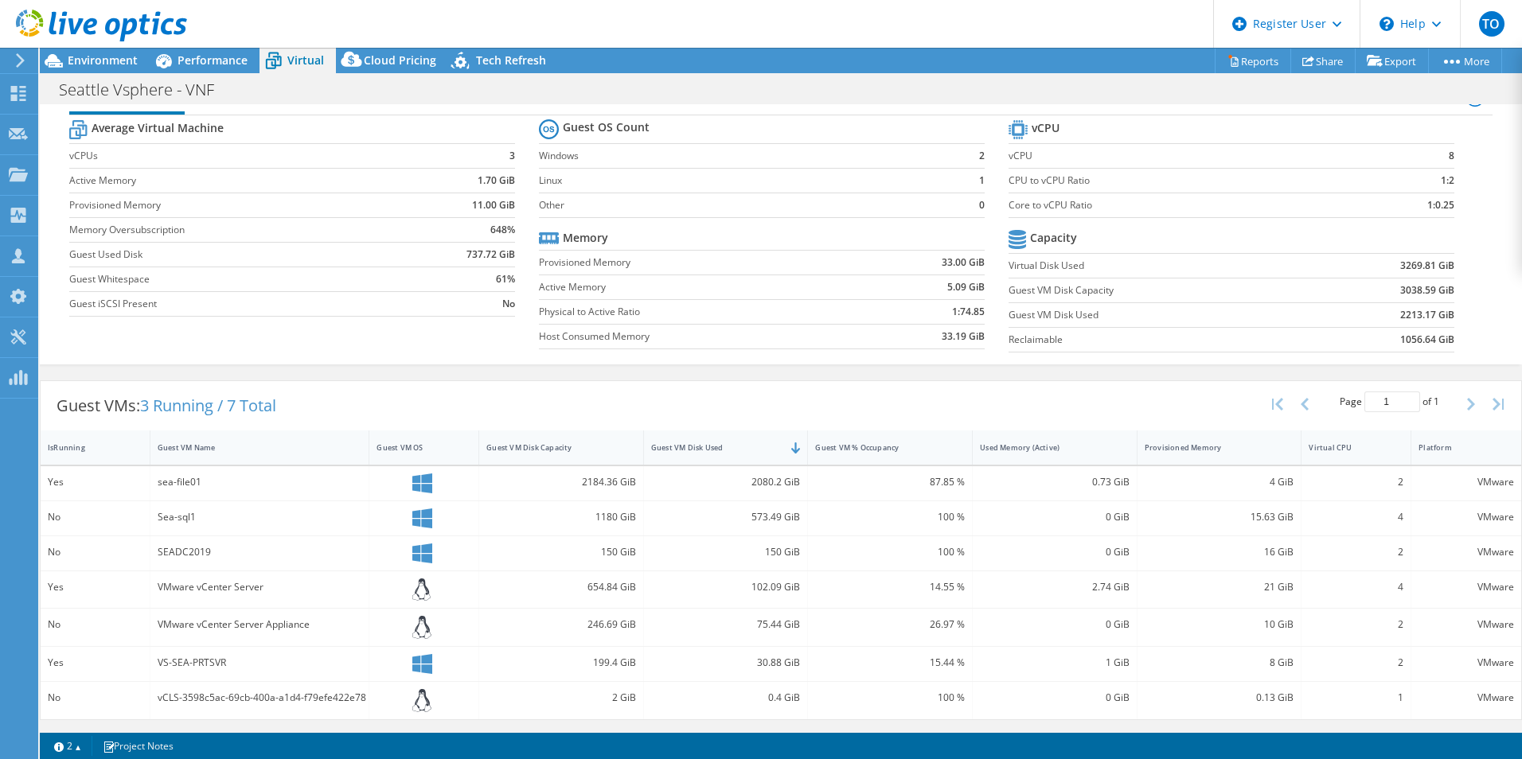
click at [1214, 334] on td "1056.64 GiB" at bounding box center [1382, 339] width 144 height 25
click at [1214, 334] on b "1056.64 GiB" at bounding box center [1427, 340] width 54 height 16
drag, startPoint x: 1392, startPoint y: 336, endPoint x: 1430, endPoint y: 351, distance: 40.4
click at [1214, 351] on td "1056.64 GiB" at bounding box center [1382, 339] width 144 height 25
drag, startPoint x: 1377, startPoint y: 314, endPoint x: 1428, endPoint y: 316, distance: 51.0
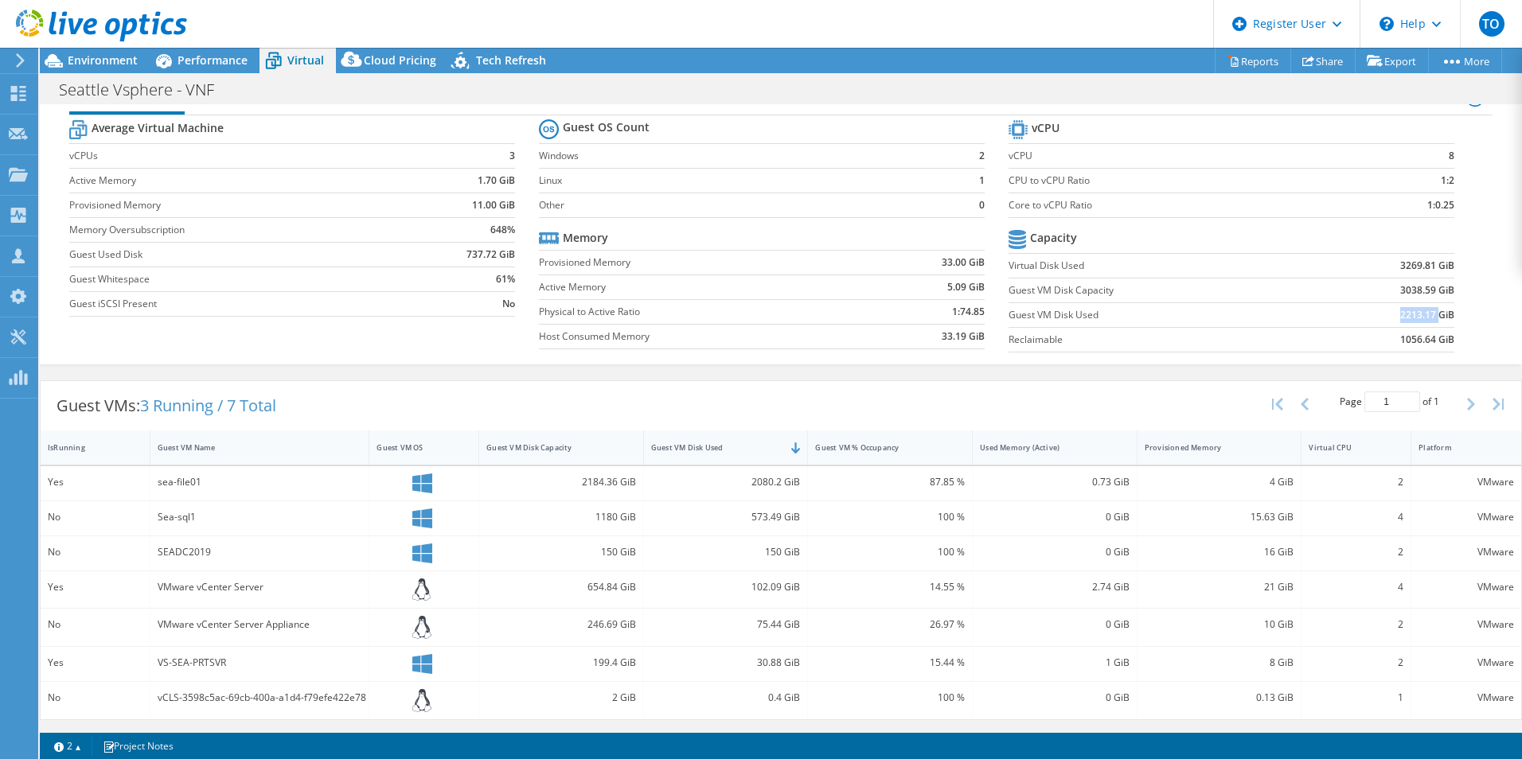
click at [1214, 315] on td "2213.17 GiB" at bounding box center [1382, 314] width 144 height 25
drag, startPoint x: 1428, startPoint y: 316, endPoint x: 1433, endPoint y: 346, distance: 30.6
click at [1214, 346] on td "1056.64 GiB" at bounding box center [1382, 339] width 144 height 25
drag, startPoint x: 1433, startPoint y: 346, endPoint x: 1427, endPoint y: 267, distance: 79.0
click at [1214, 267] on td "3269.81 GiB" at bounding box center [1382, 265] width 144 height 25
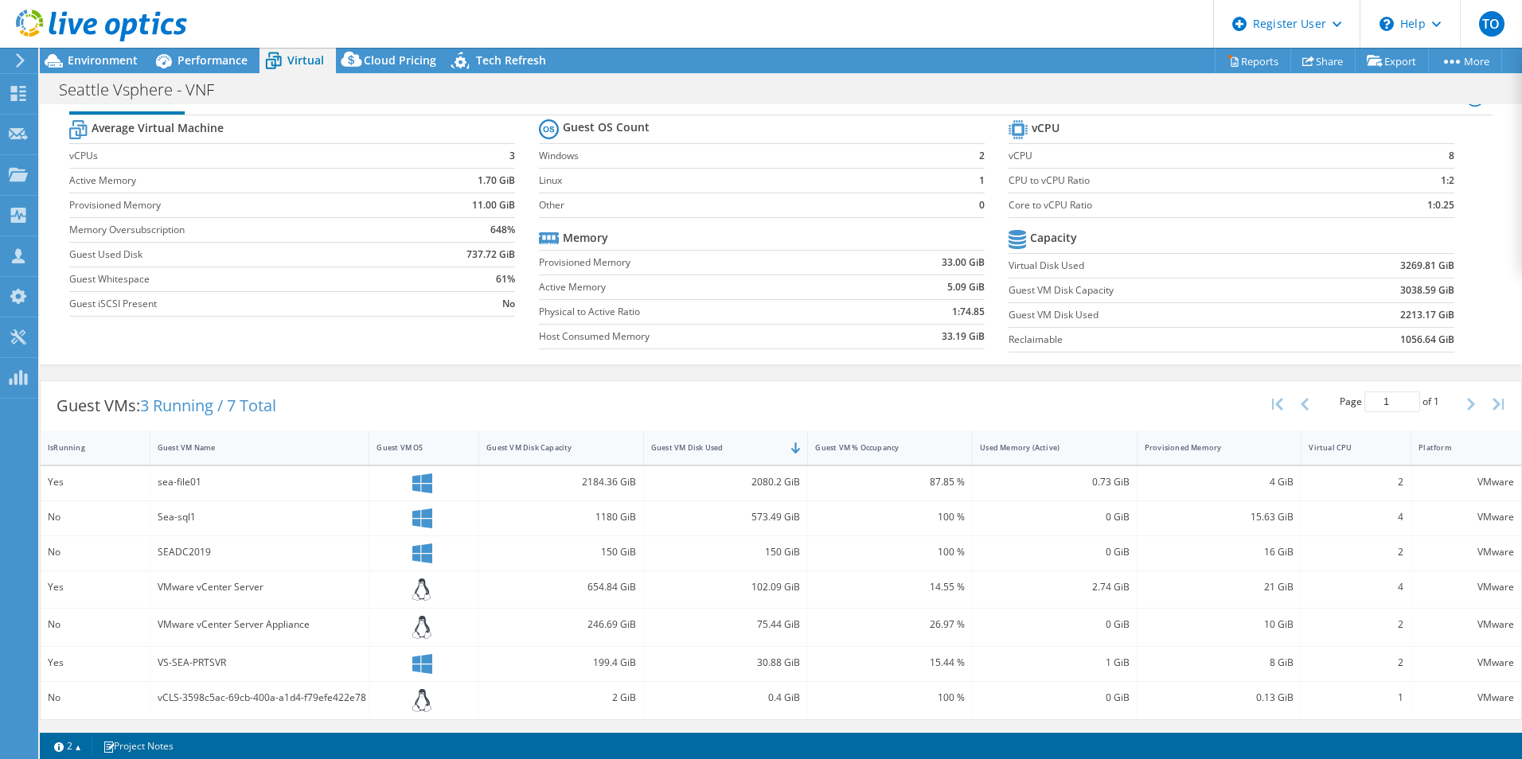
drag, startPoint x: 1090, startPoint y: 264, endPoint x: 1169, endPoint y: 295, distance: 84.7
click at [1161, 295] on tbody "Capacity Virtual Disk Used 3269.81 GiB Guest VM Disk Capacity 3038.59 GiB Guest…" at bounding box center [1231, 289] width 446 height 127
click at [1214, 304] on td "2213.17 GiB" at bounding box center [1382, 314] width 144 height 25
drag, startPoint x: 1385, startPoint y: 290, endPoint x: 1440, endPoint y: 287, distance: 55.0
click at [1214, 287] on td "3038.59 GiB" at bounding box center [1382, 290] width 144 height 25
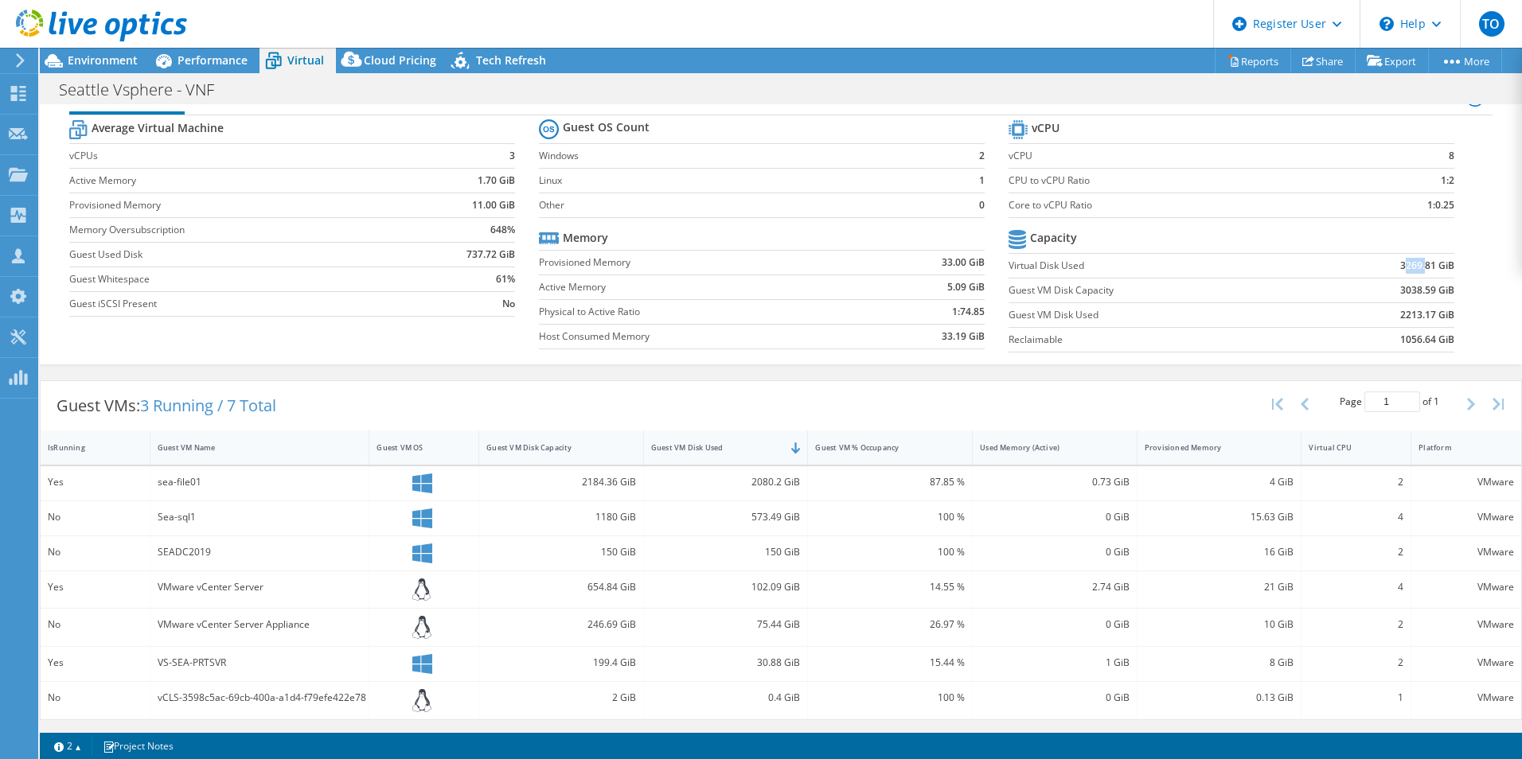
drag, startPoint x: 1440, startPoint y: 287, endPoint x: 1414, endPoint y: 267, distance: 32.5
click at [1214, 267] on b "3269.81 GiB" at bounding box center [1427, 266] width 54 height 16
drag, startPoint x: 1414, startPoint y: 267, endPoint x: 1400, endPoint y: 323, distance: 57.3
click at [1214, 323] on td "2213.17 GiB" at bounding box center [1382, 314] width 144 height 25
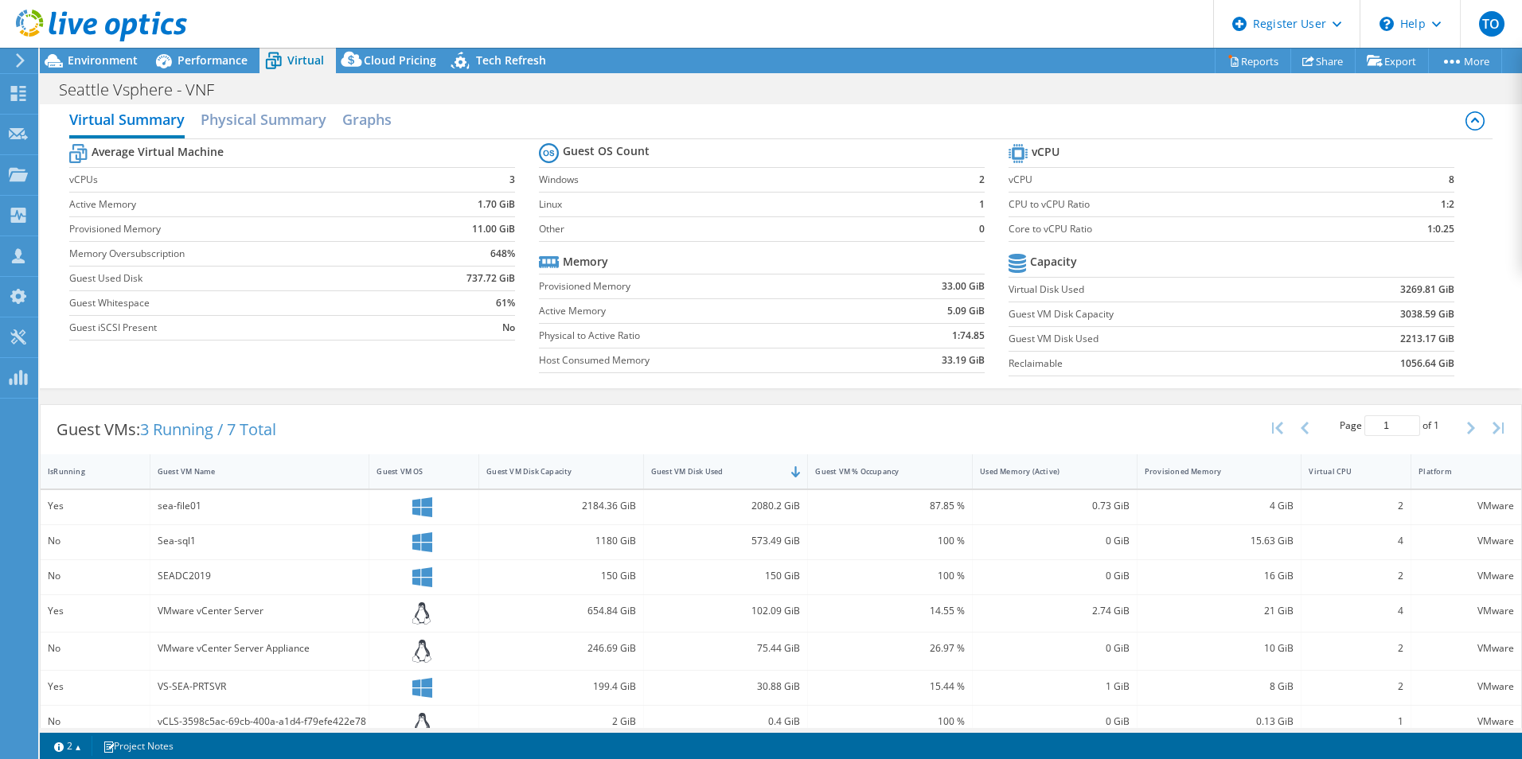
scroll to position [0, 0]
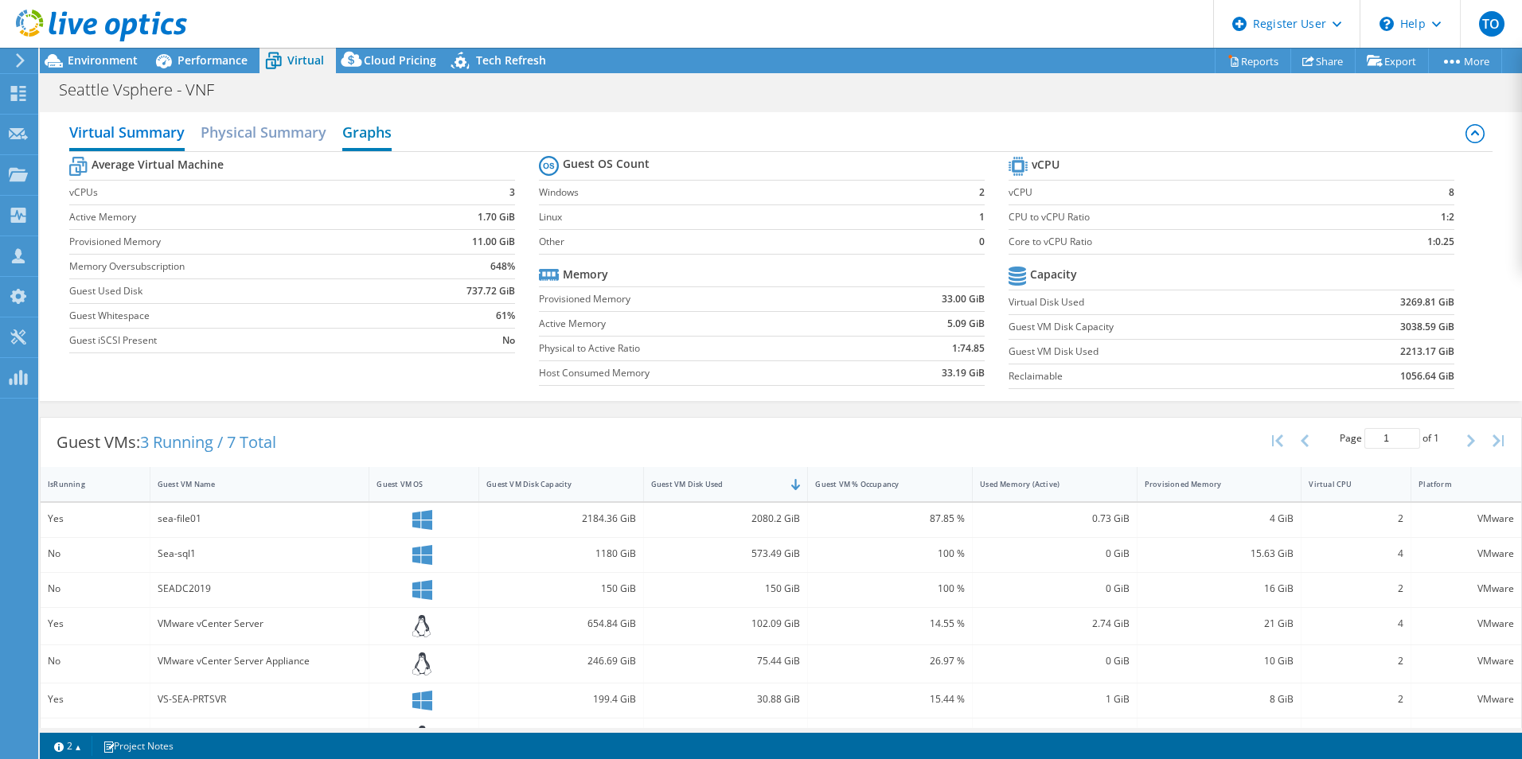
click at [382, 131] on h2 "Graphs" at bounding box center [366, 133] width 49 height 35
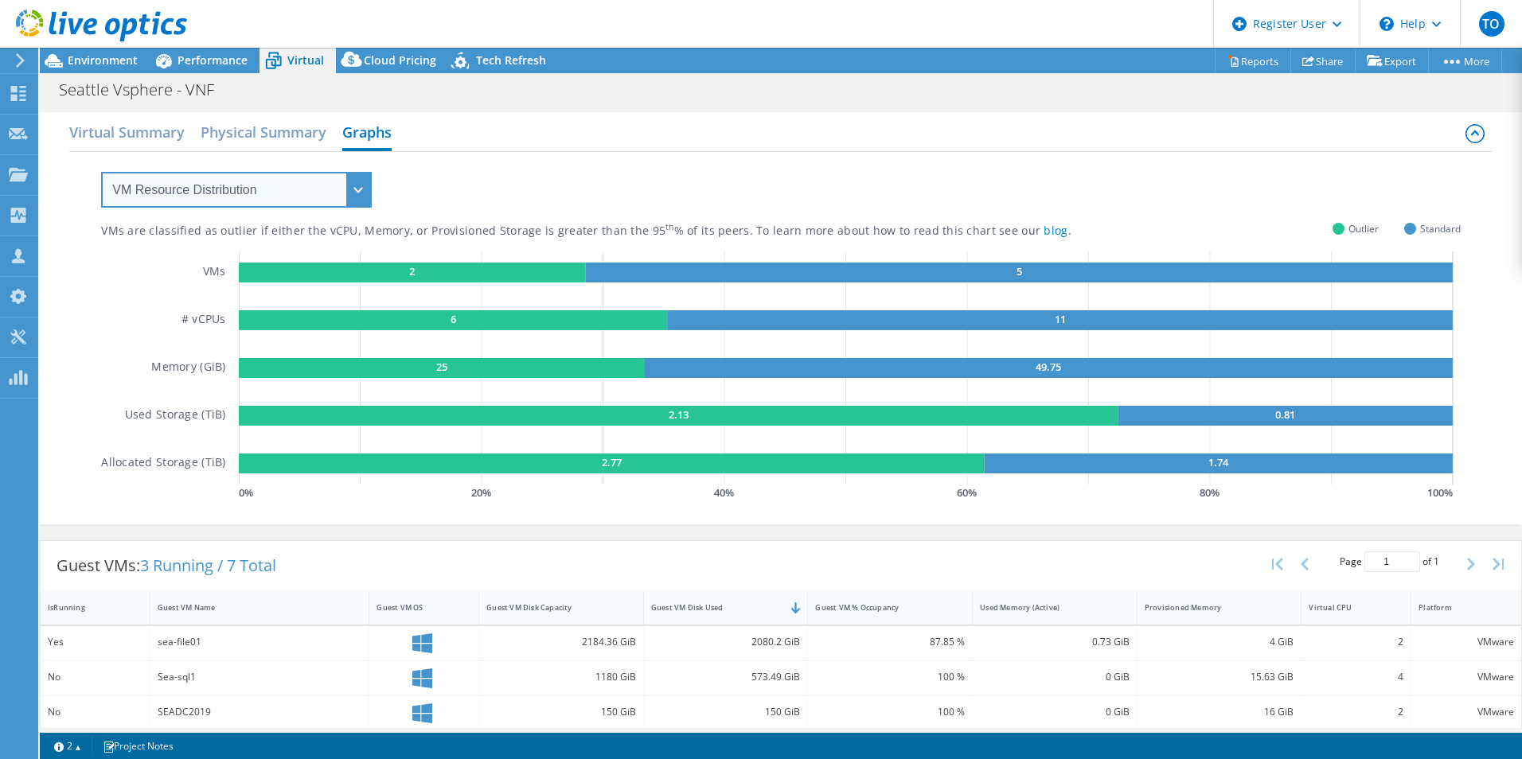
click at [360, 187] on select "VM Resource Distribution Provisioning Contrast Over Provisioning" at bounding box center [236, 190] width 271 height 36
select select "Over Provisioning"
click at [101, 172] on select "VM Resource Distribution Provisioning Contrast Over Provisioning" at bounding box center [236, 190] width 271 height 36
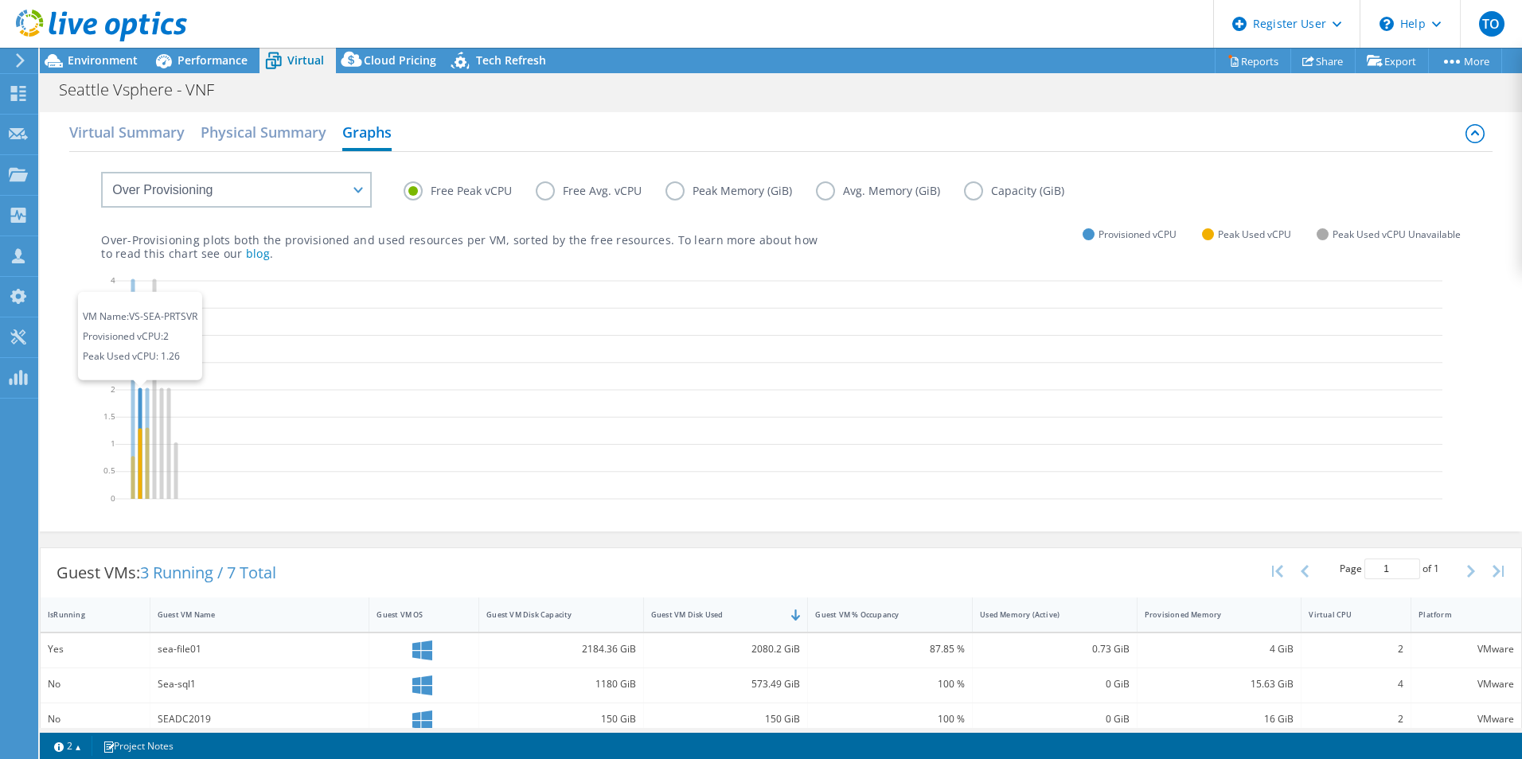
click at [139, 400] on icon at bounding box center [140, 443] width 4 height 111
click at [589, 186] on label "Free Avg. vCPU" at bounding box center [601, 190] width 130 height 19
click at [0, 0] on input "Free Avg. vCPU" at bounding box center [0, 0] width 0 height 0
click at [684, 197] on label "Peak Memory (GiB)" at bounding box center [740, 190] width 150 height 19
click at [0, 0] on input "Peak Memory (GiB)" at bounding box center [0, 0] width 0 height 0
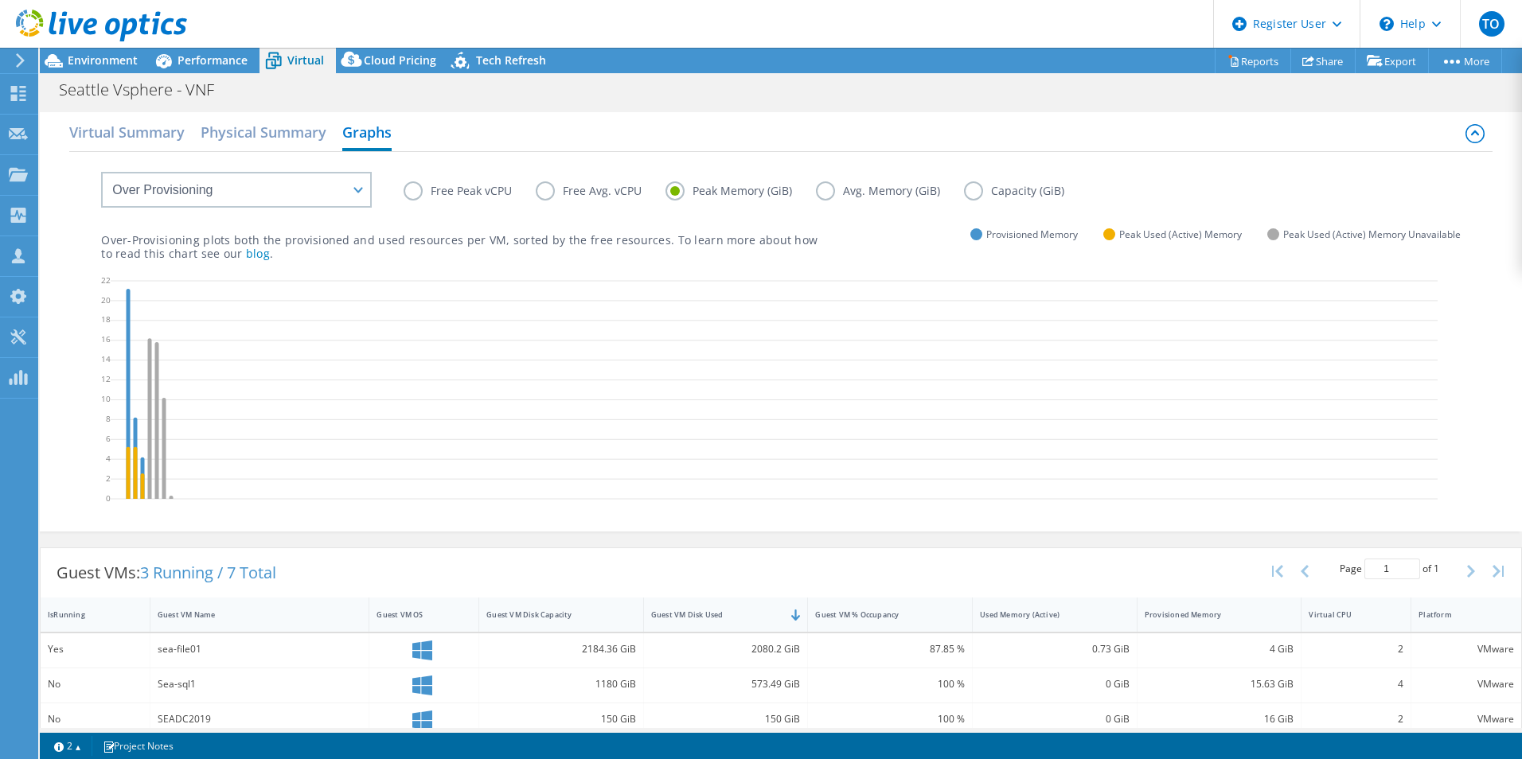
click at [987, 192] on label "Capacity (GiB)" at bounding box center [1026, 190] width 124 height 19
click at [0, 0] on input "Capacity (GiB)" at bounding box center [0, 0] width 0 height 0
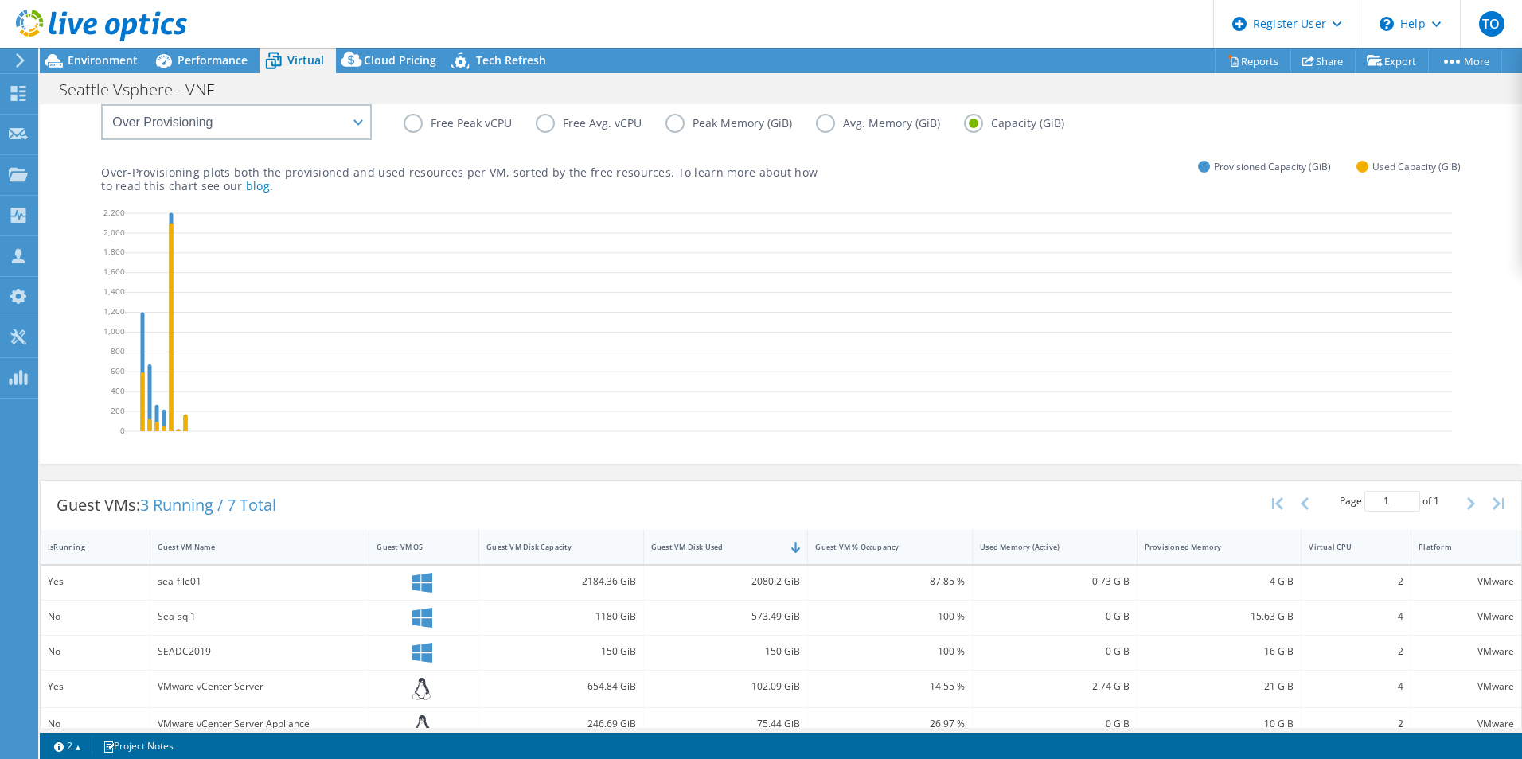
scroll to position [179, 0]
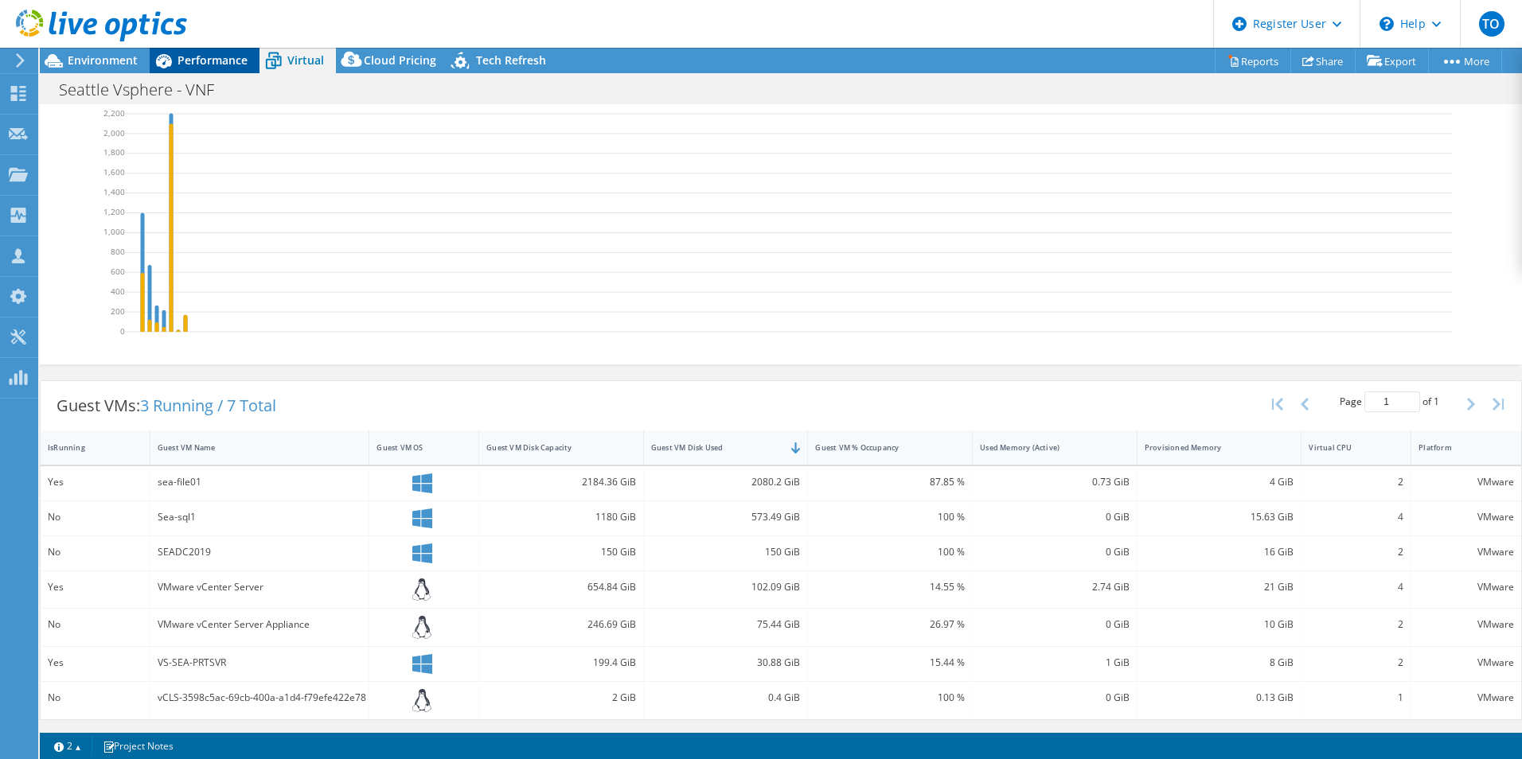
click at [244, 53] on span "Performance" at bounding box center [213, 60] width 70 height 15
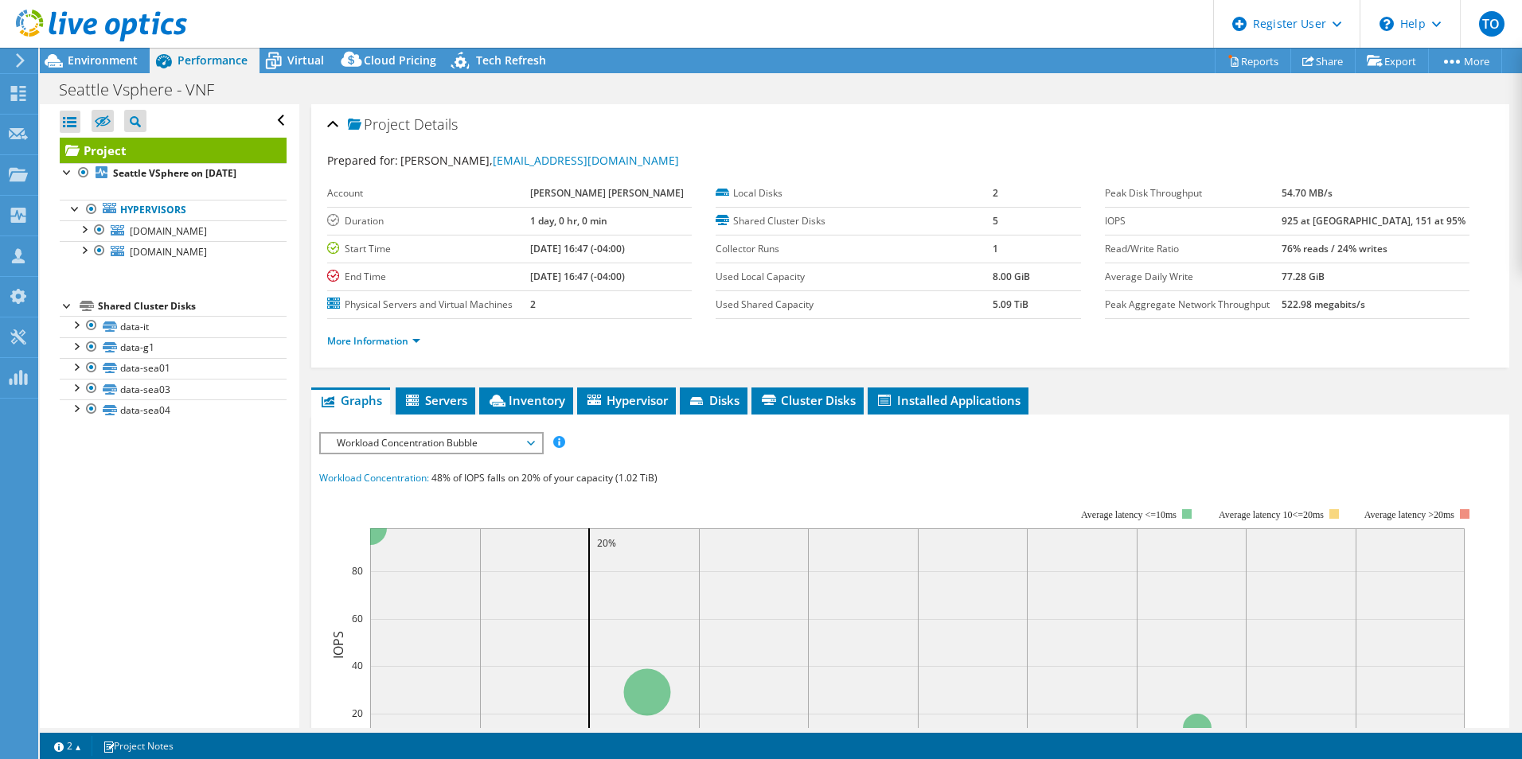
scroll to position [0, 0]
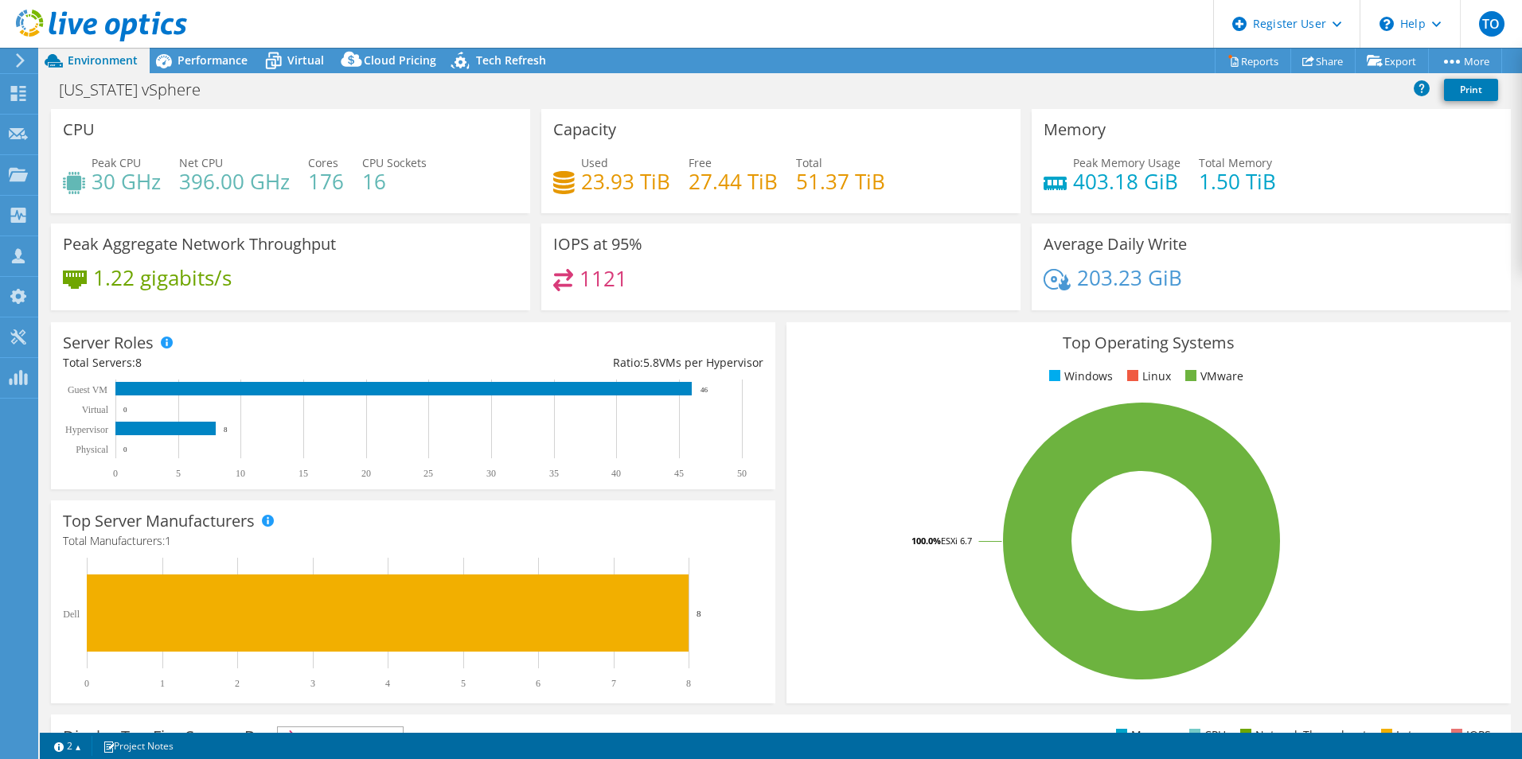
select select "USD"
